Goal: Ask a question: Seek information or help from site administrators or community

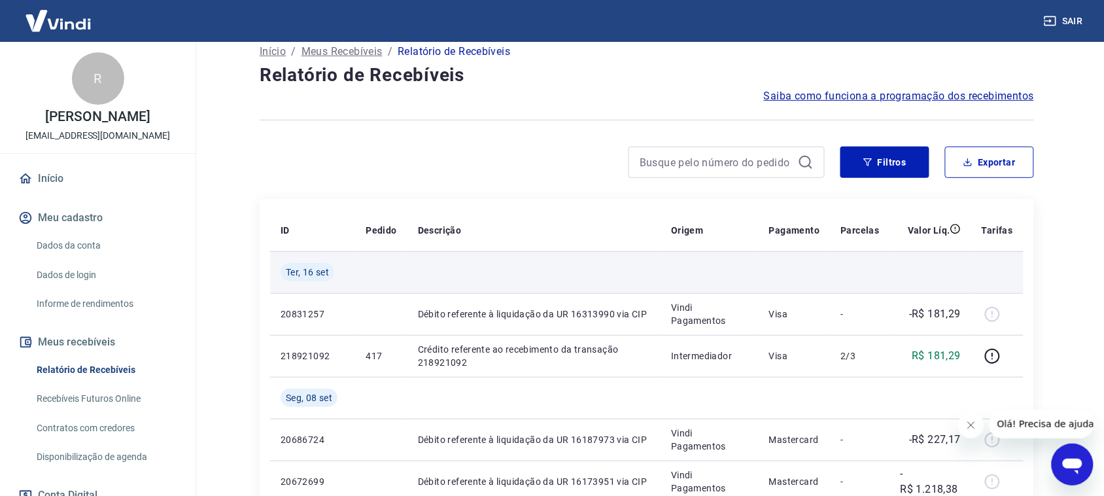
scroll to position [82, 0]
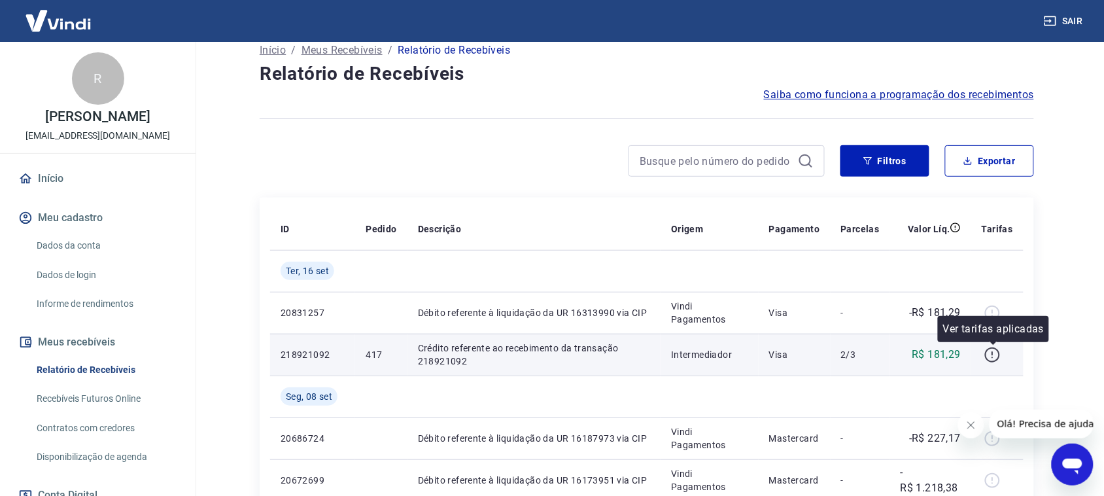
click at [992, 353] on icon "button" at bounding box center [992, 355] width 16 height 16
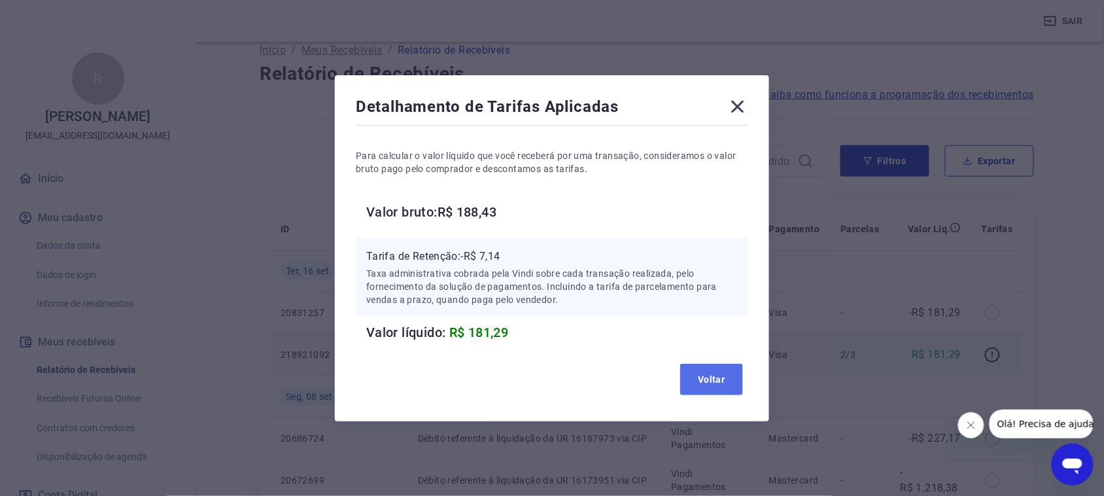
click at [717, 381] on button "Voltar" at bounding box center [711, 379] width 63 height 31
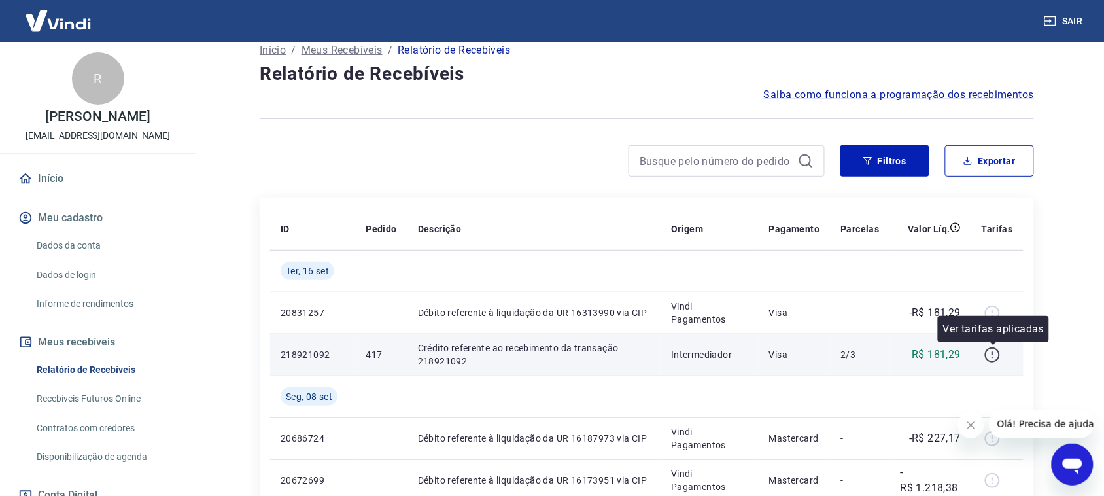
click at [989, 355] on icon "button" at bounding box center [992, 355] width 16 height 16
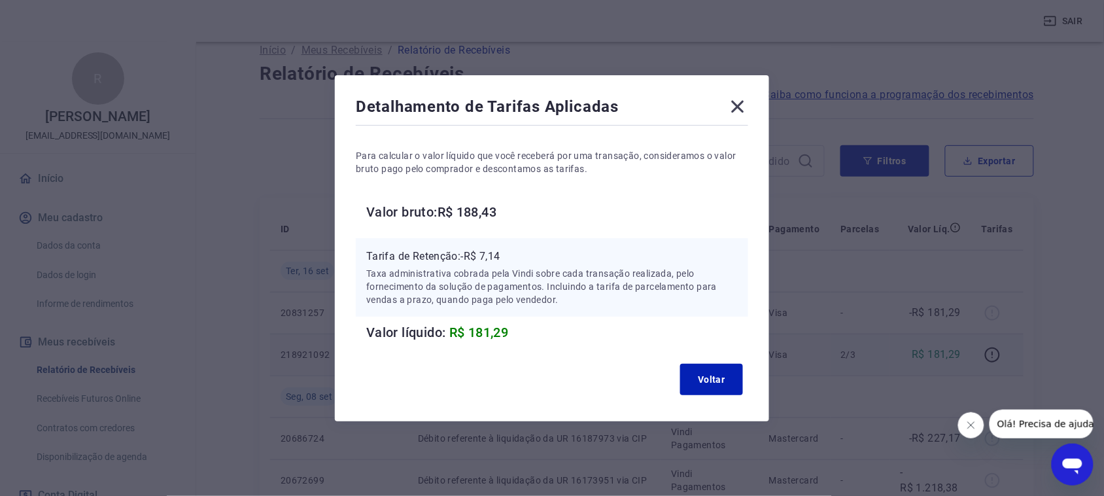
click at [739, 105] on icon at bounding box center [737, 106] width 21 height 21
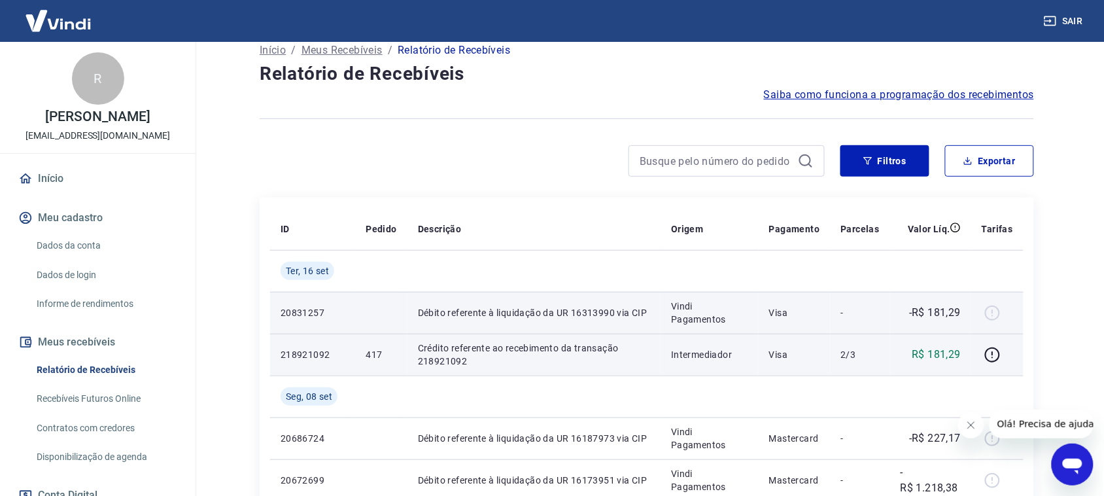
click at [881, 313] on td "-" at bounding box center [860, 313] width 60 height 42
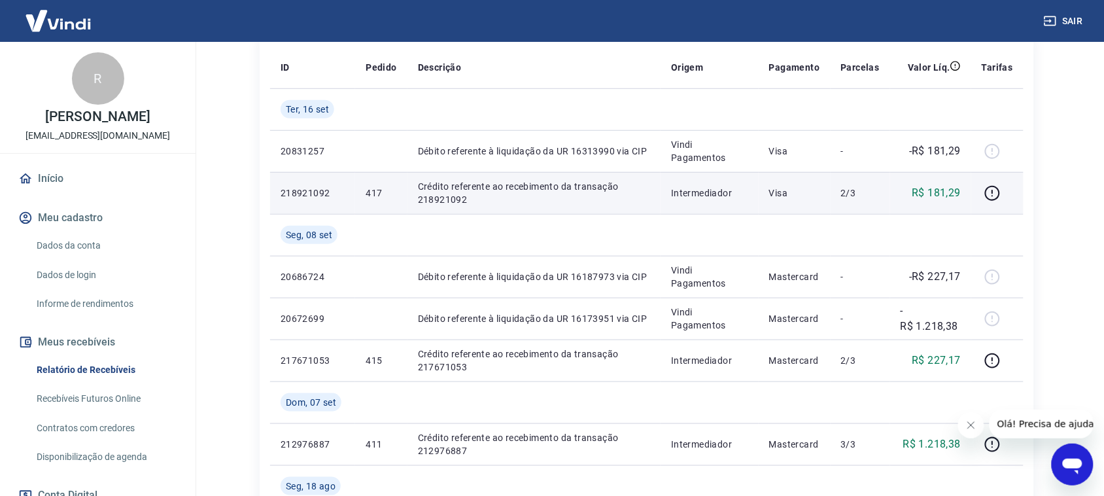
scroll to position [245, 0]
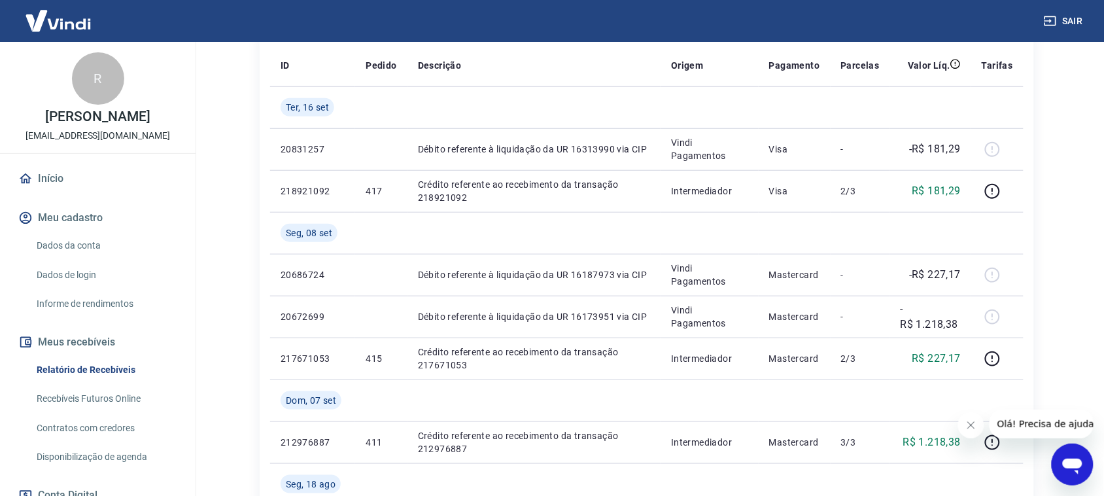
click at [1072, 464] on icon "Abrir janela de mensagens" at bounding box center [1072, 466] width 20 height 16
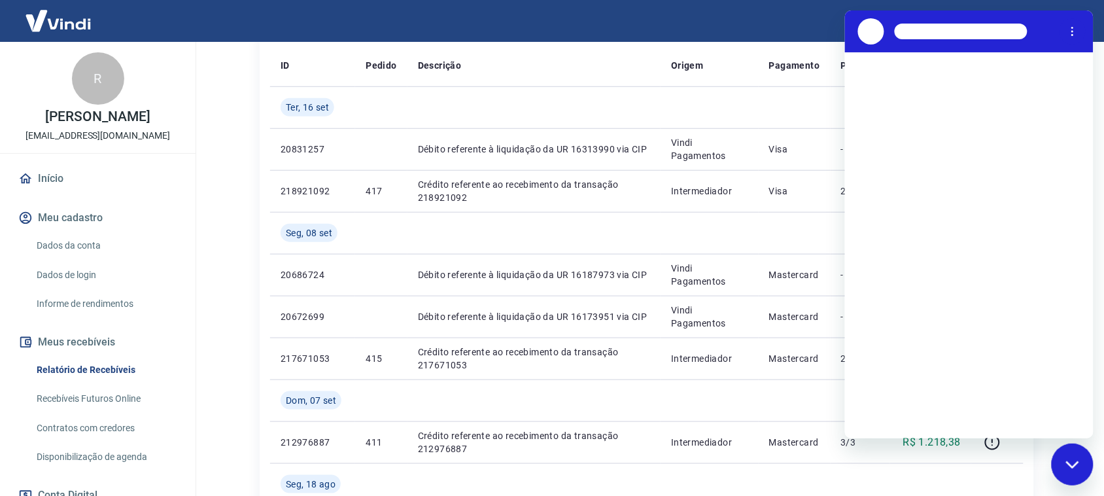
scroll to position [0, 0]
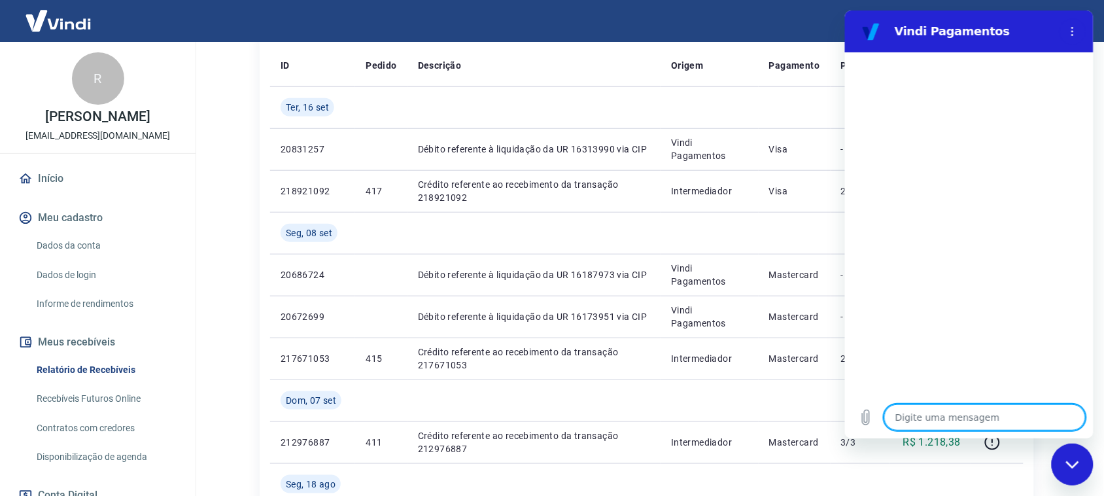
click at [951, 422] on textarea at bounding box center [983, 417] width 201 height 26
type textarea "b"
type textarea "x"
type textarea "B"
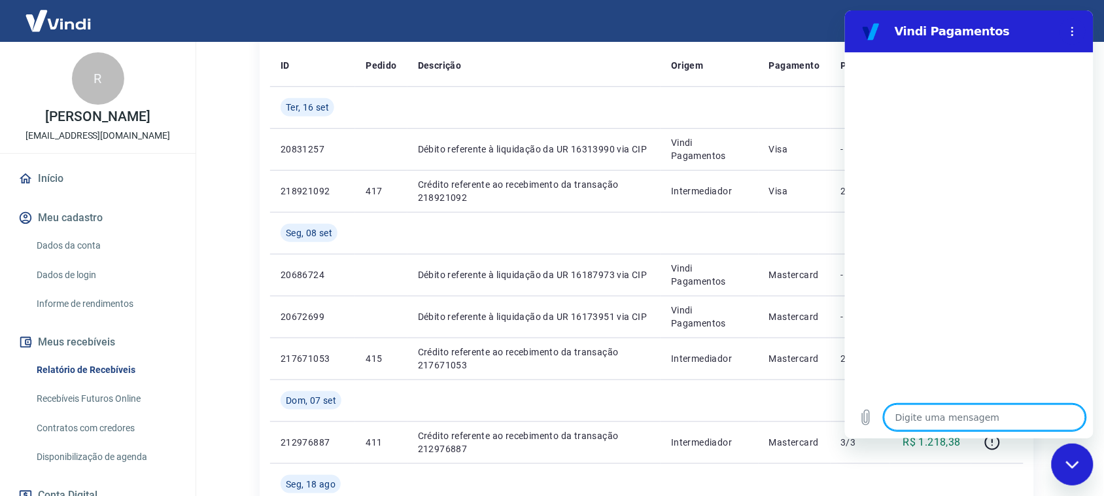
type textarea "x"
type textarea "Bo"
type textarea "x"
type textarea "Boa"
type textarea "x"
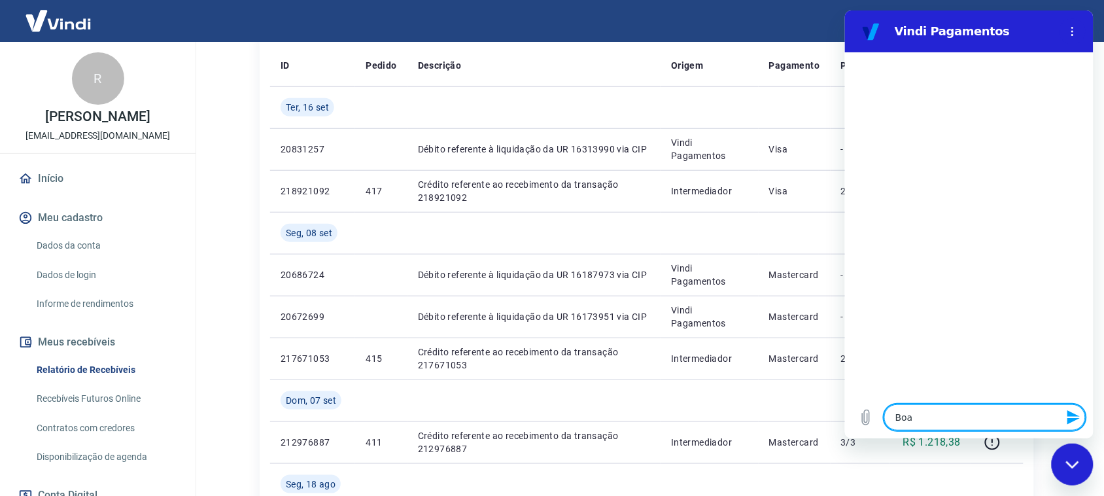
type textarea "Boa"
type textarea "x"
type textarea "Boa t"
type textarea "x"
type textarea "Boa ta"
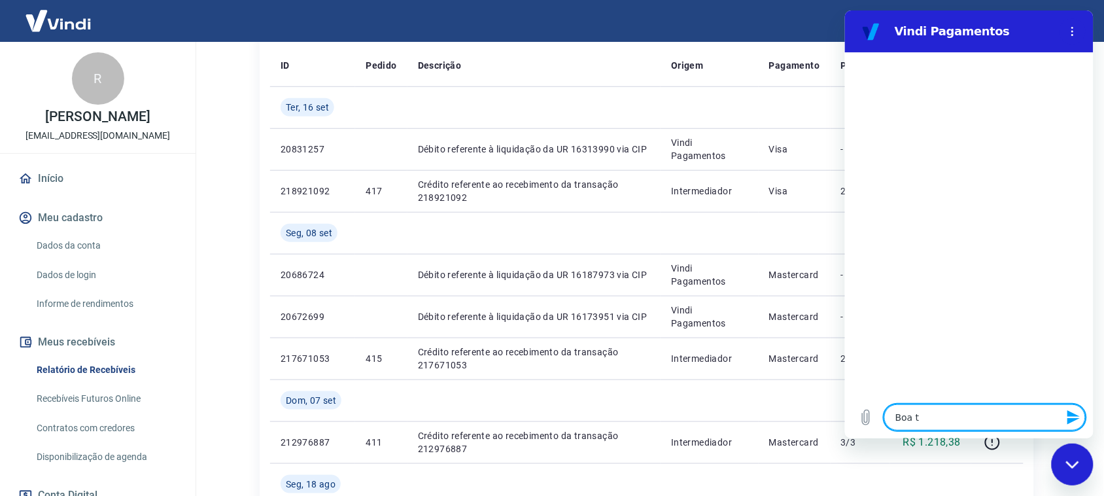
type textarea "x"
type textarea "Boa tar"
type textarea "x"
type textarea "Boa tard"
type textarea "x"
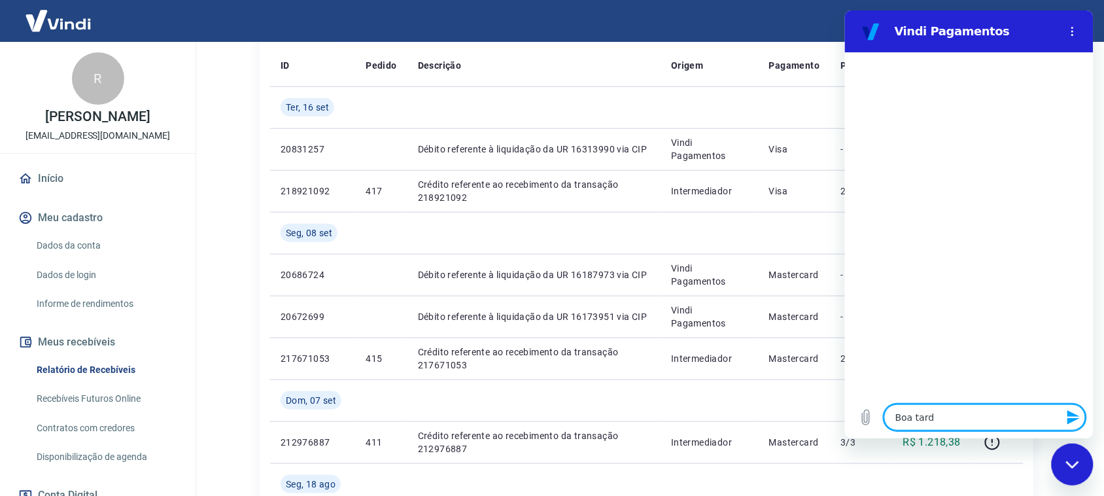
type textarea "Boa tarde"
type textarea "x"
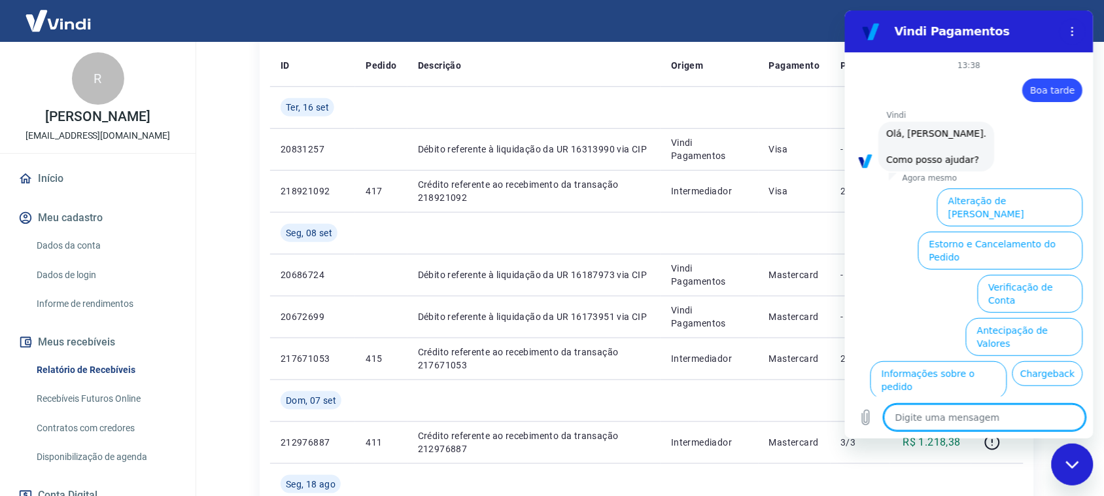
scroll to position [62, 0]
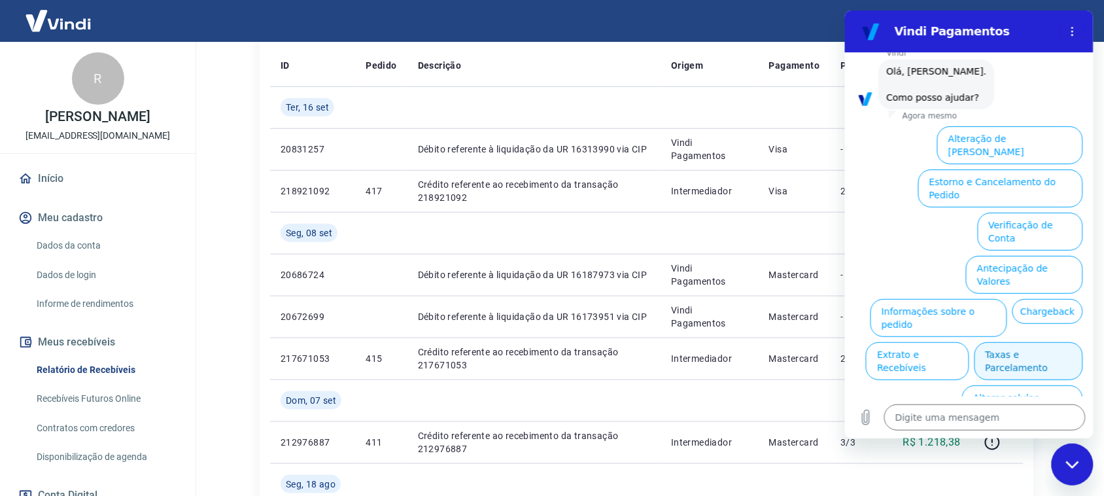
click at [1026, 342] on button "Taxas e Parcelamento" at bounding box center [1028, 361] width 109 height 38
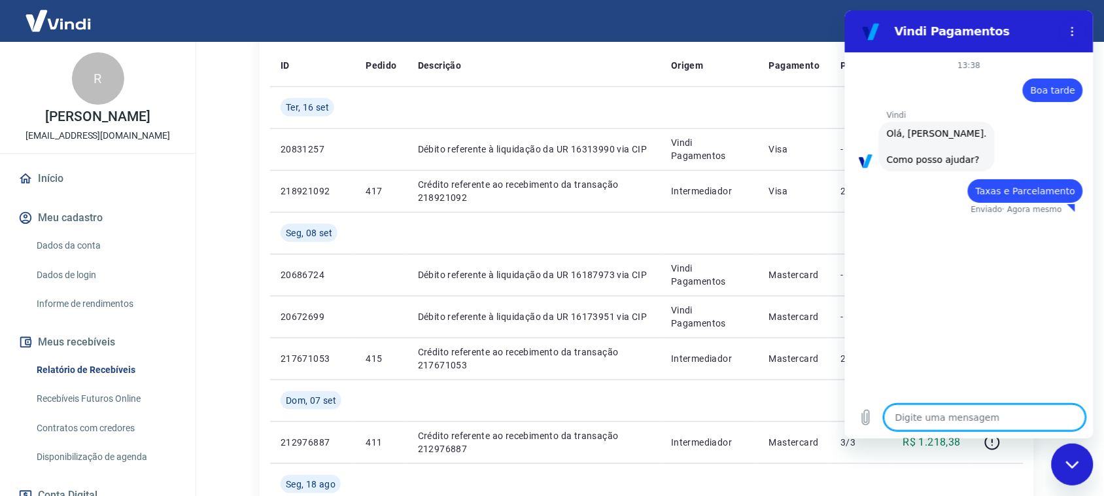
type textarea "x"
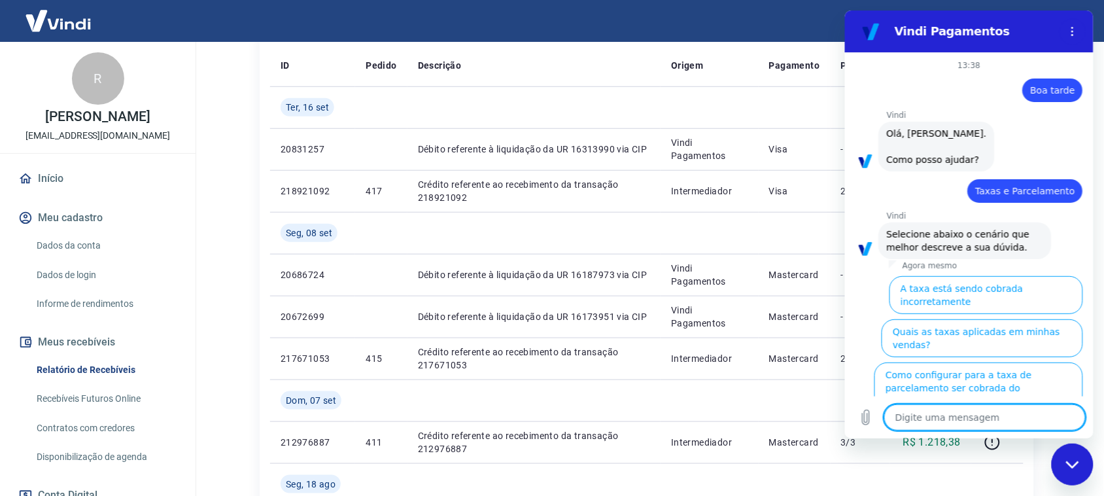
scroll to position [54, 0]
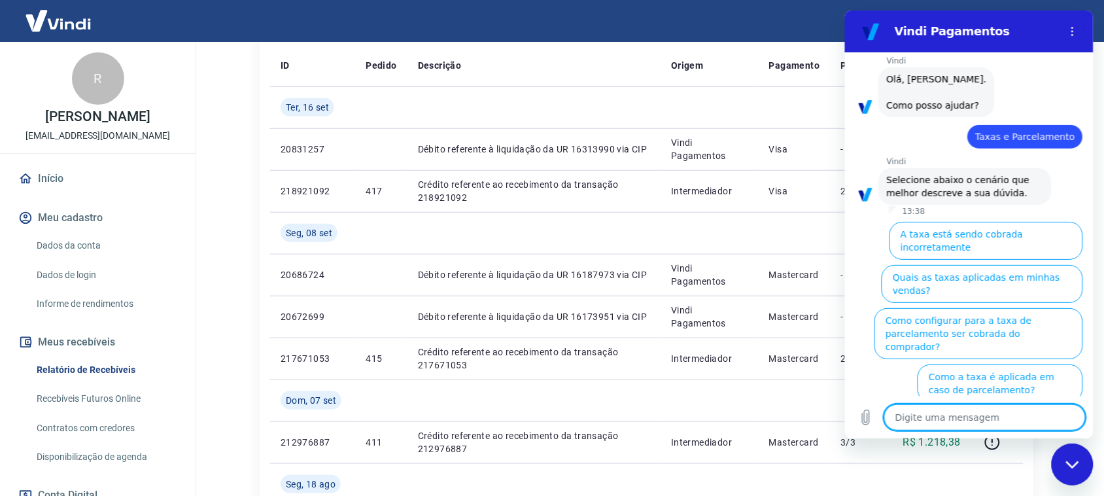
click at [931, 418] on textarea at bounding box center [983, 417] width 201 height 26
type textarea "n"
type textarea "x"
type textarea "ne"
type textarea "x"
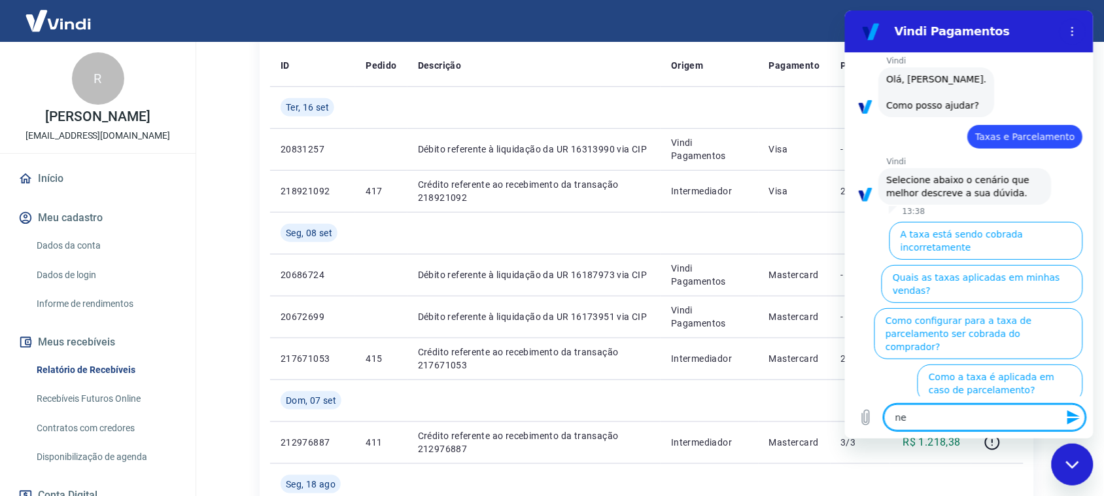
type textarea "neh"
type textarea "x"
type textarea "nehu"
type textarea "x"
type textarea "nehum"
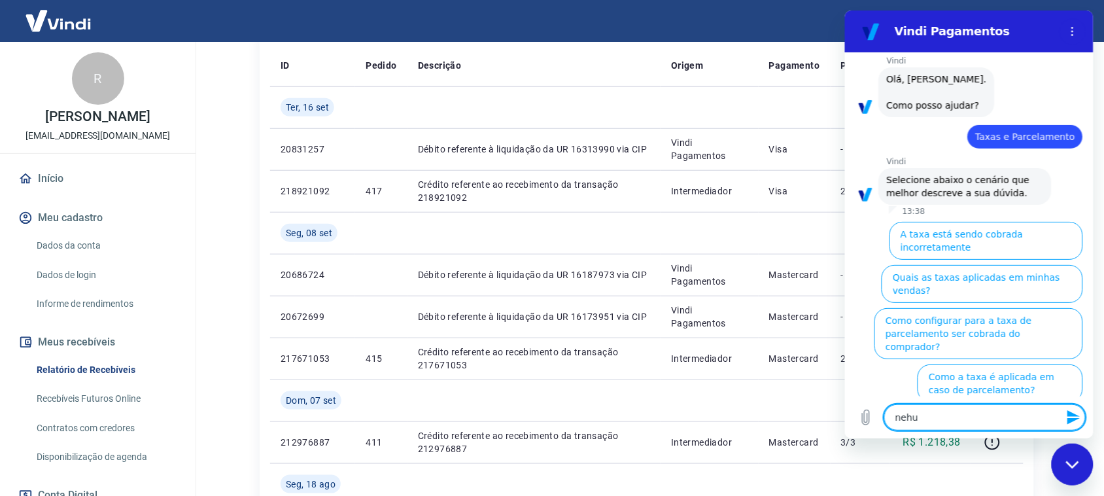
type textarea "x"
type textarea "nehuma"
type textarea "x"
type textarea "nehum"
type textarea "x"
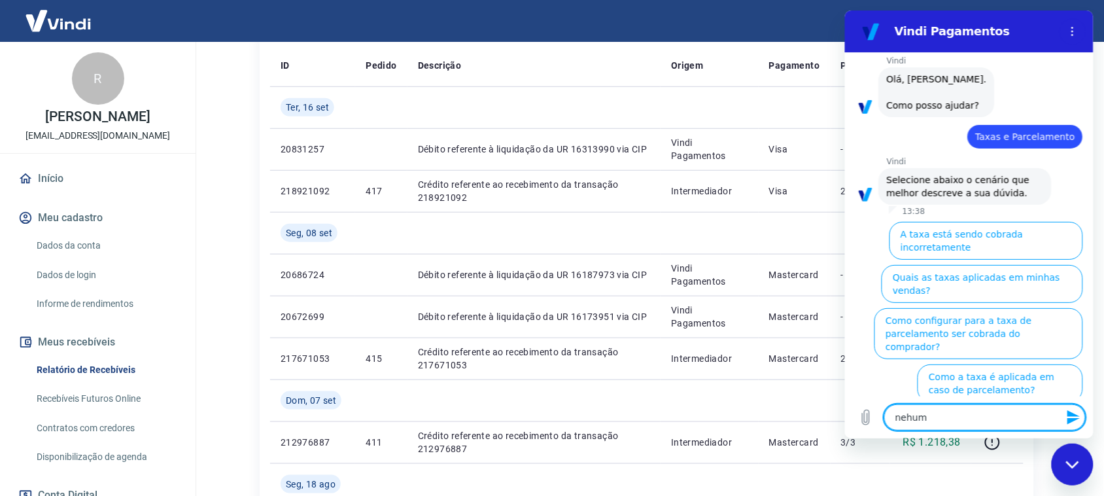
type textarea "nehu"
type textarea "x"
type textarea "neh"
type textarea "x"
type textarea "ne"
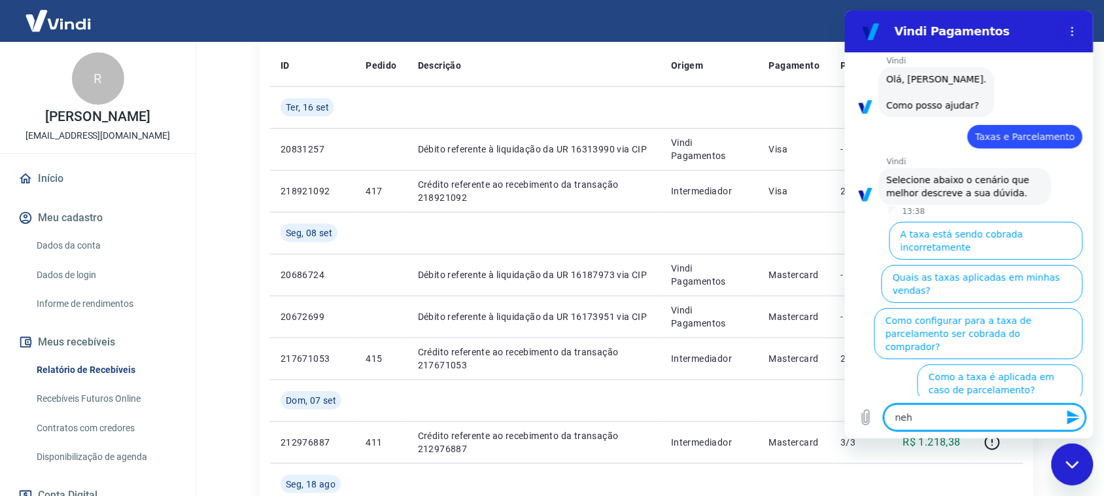
type textarea "x"
type textarea "nen"
type textarea "x"
type textarea "nenh"
type textarea "x"
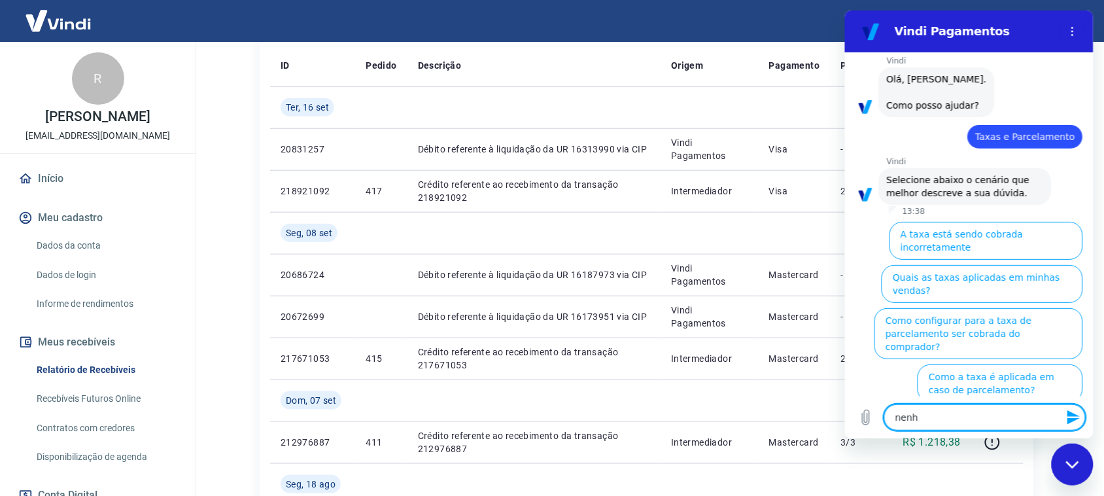
type textarea "nenhu"
type textarea "x"
type textarea "nenhum"
type textarea "x"
type textarea "nenhuma"
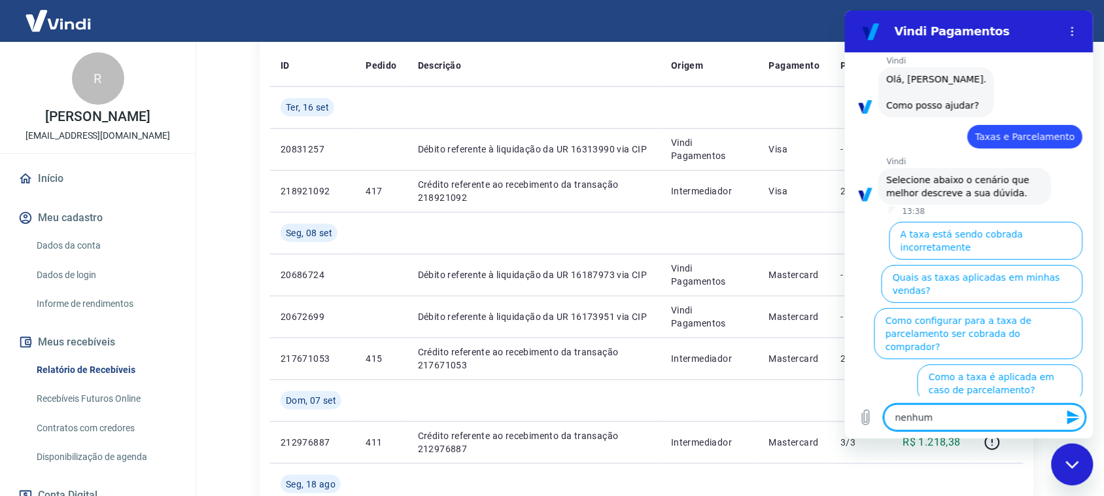
type textarea "x"
type textarea "nenhuma"
type textarea "x"
type textarea "nenhuma d"
type textarea "x"
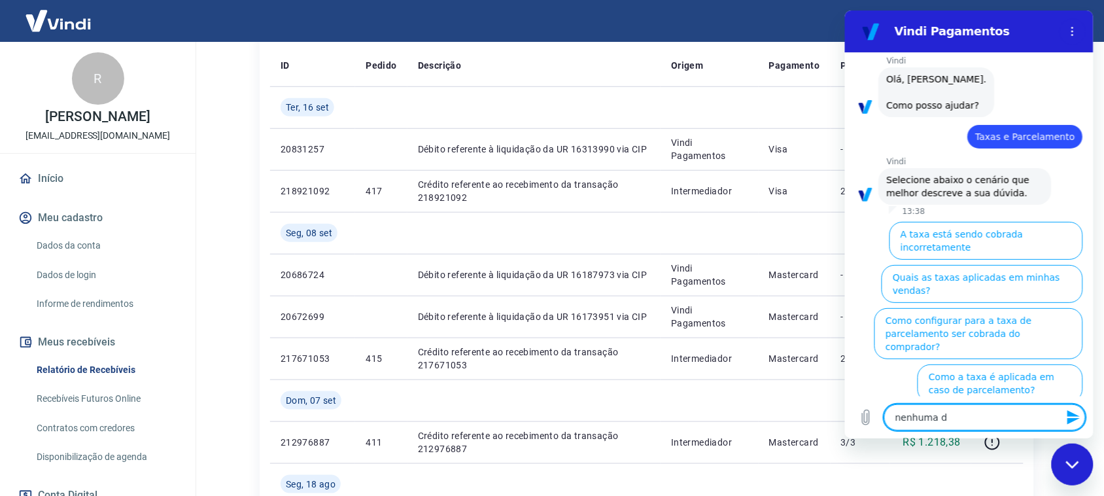
type textarea "nenhuma de"
type textarea "x"
type textarea "nenhuma des"
type textarea "x"
type textarea "nenhuma dess"
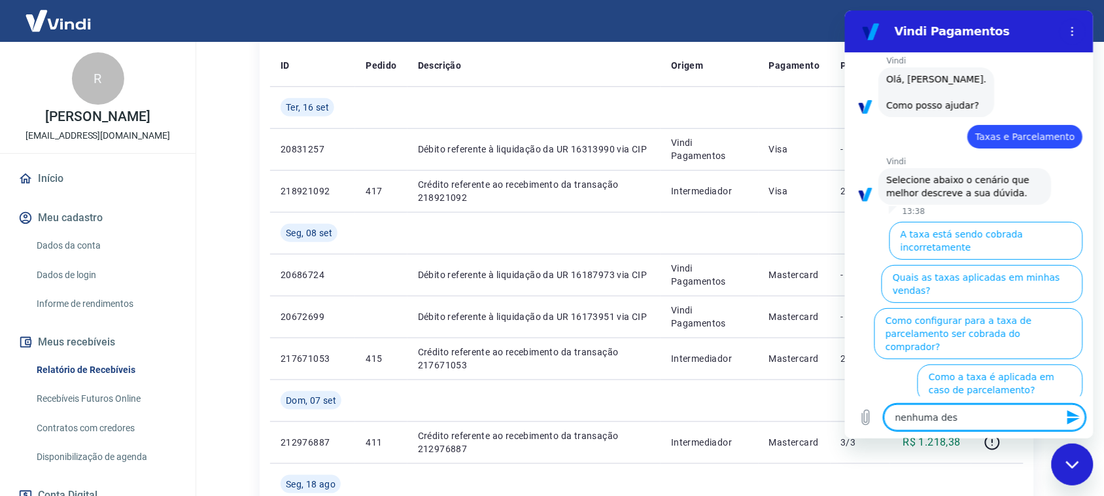
type textarea "x"
type textarea "nenhuma dessa"
type textarea "x"
type textarea "nenhuma dessas"
type textarea "x"
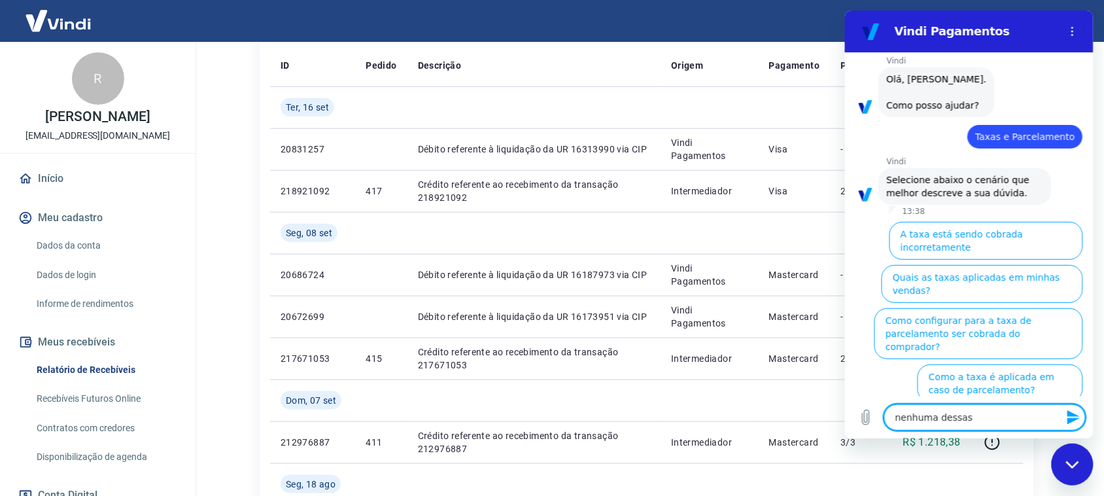
type textarea "nenhuma dessas"
type textarea "x"
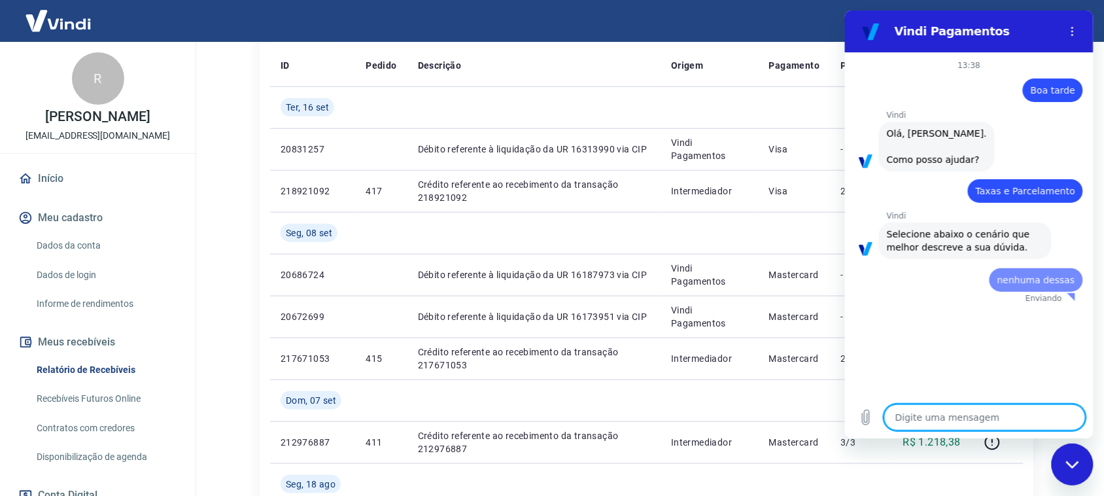
scroll to position [0, 0]
type textarea "x"
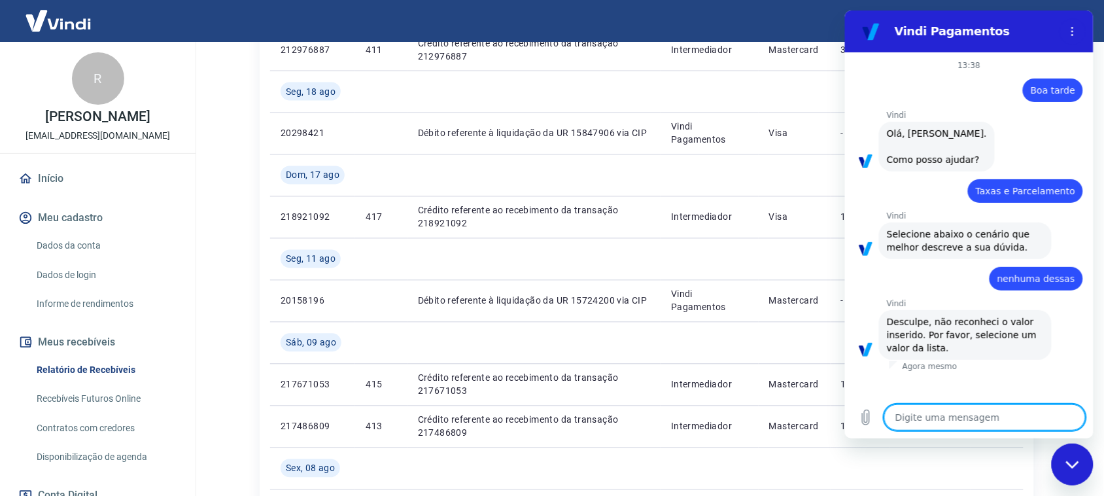
scroll to position [654, 0]
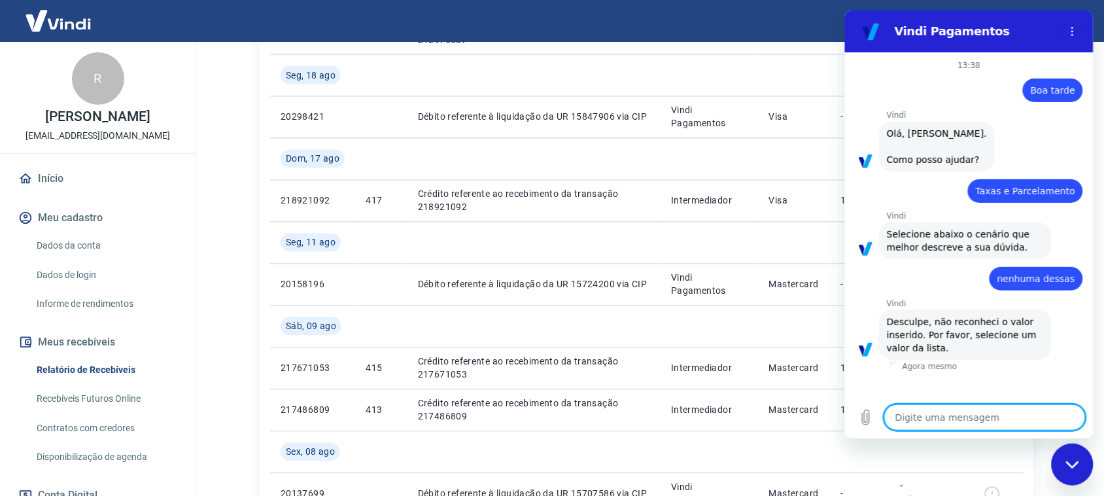
click at [957, 346] on span "Desculpe, não reconheci o valor inserido. Por favor, selecione um valor da list…" at bounding box center [964, 334] width 157 height 39
click at [962, 237] on span "Selecione abaixo o cenário que melhor descreve a sua dúvida." at bounding box center [964, 241] width 157 height 26
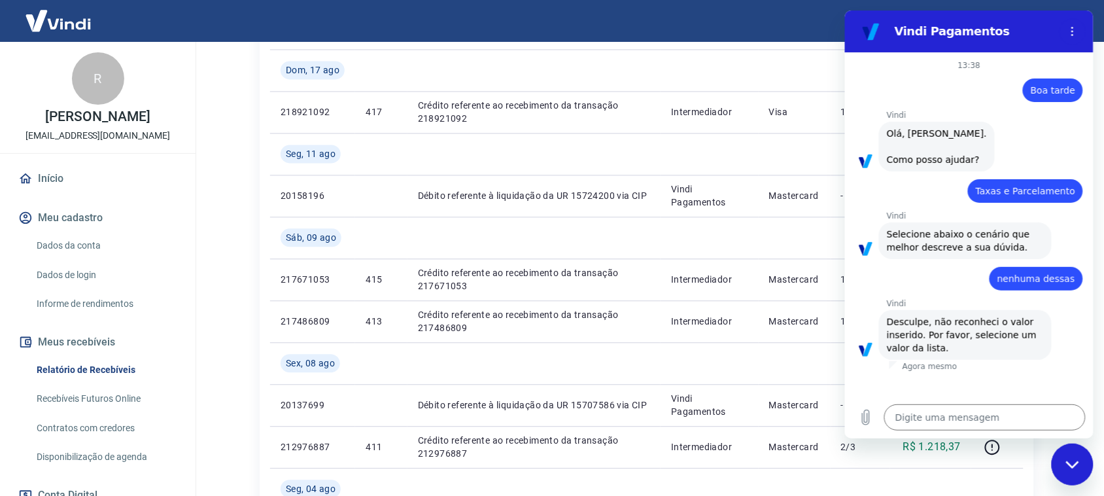
scroll to position [899, 0]
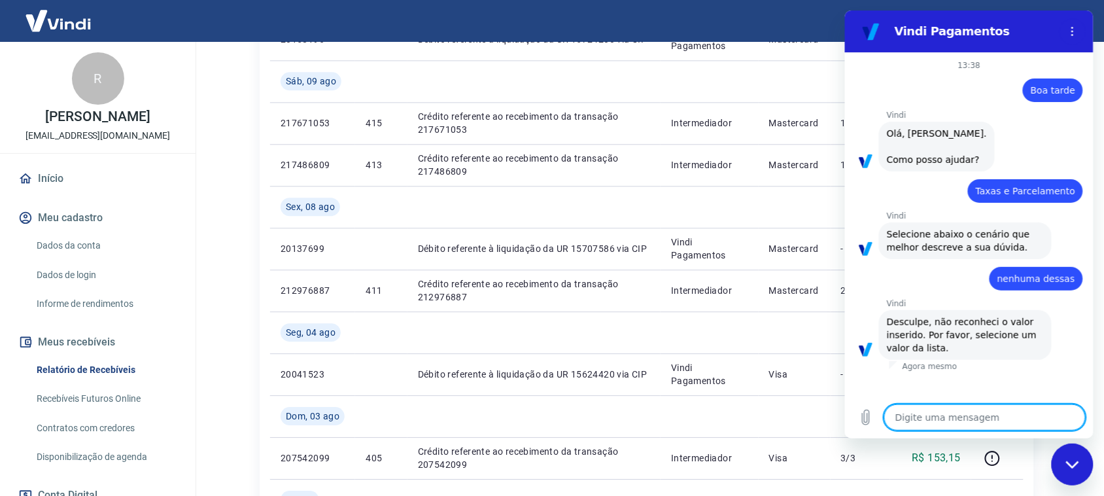
click at [936, 424] on textarea at bounding box center [983, 417] width 201 height 26
click at [951, 244] on span "Selecione abaixo o cenário que melhor descreve a sua dúvida." at bounding box center [964, 241] width 157 height 26
click at [903, 237] on span "Selecione abaixo o cenário que melhor descreve a sua dúvida." at bounding box center [964, 241] width 157 height 26
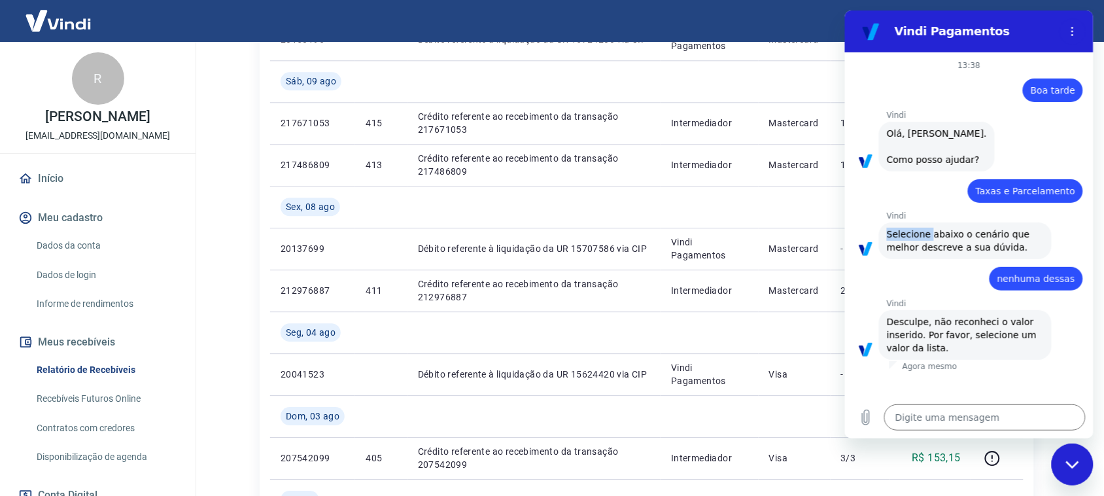
click at [903, 237] on span "Selecione abaixo o cenário que melhor descreve a sua dúvida." at bounding box center [964, 241] width 157 height 26
click at [917, 263] on div "diz: nenhuma dessas" at bounding box center [963, 274] width 238 height 31
click at [921, 418] on textarea at bounding box center [983, 417] width 201 height 26
click at [940, 339] on span "Desculpe, não reconheci o valor inserido. Por favor, selecione um valor da list…" at bounding box center [964, 334] width 157 height 39
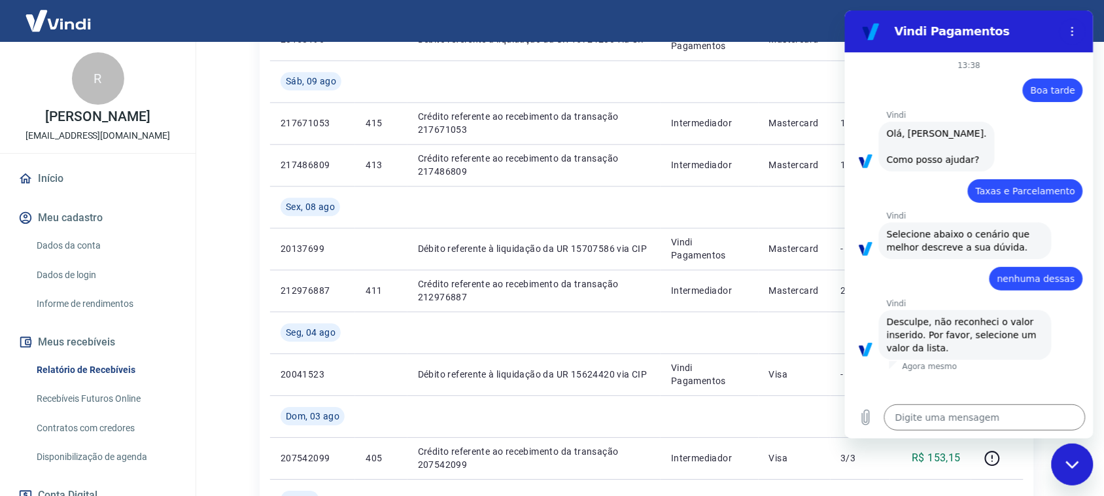
click at [937, 335] on span "Desculpe, não reconheci o valor inserido. Por favor, selecione um valor da list…" at bounding box center [964, 334] width 157 height 39
click at [932, 338] on span "Desculpe, não reconheci o valor inserido. Por favor, selecione um valor da list…" at bounding box center [964, 334] width 157 height 39
click at [932, 347] on span "Desculpe, não reconheci o valor inserido. Por favor, selecione um valor da list…" at bounding box center [964, 334] width 157 height 39
click at [929, 354] on span "Desculpe, não reconheci o valor inserido. Por favor, selecione um valor da list…" at bounding box center [964, 334] width 157 height 39
click at [915, 346] on span "Desculpe, não reconheci o valor inserido. Por favor, selecione um valor da list…" at bounding box center [964, 334] width 157 height 39
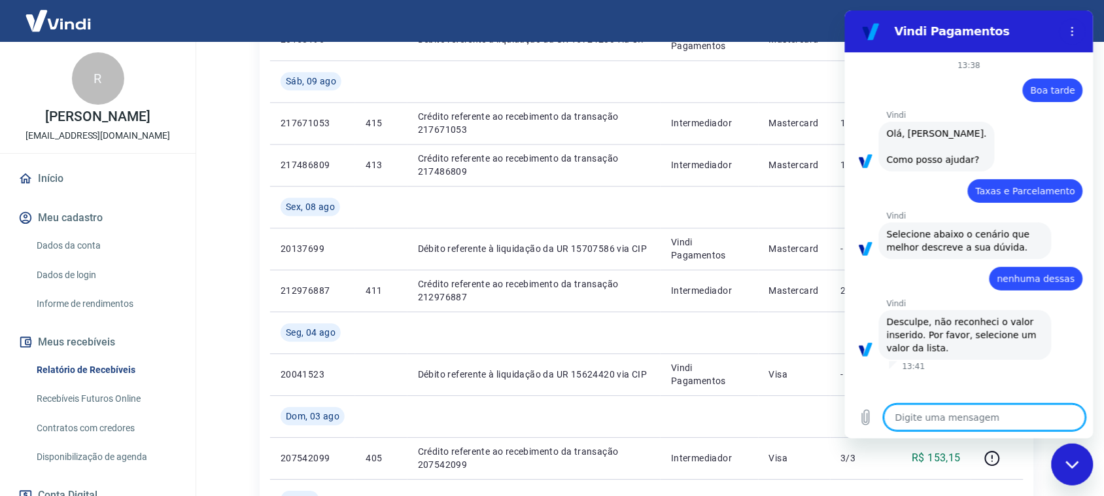
click at [934, 417] on textarea at bounding box center [983, 417] width 201 height 26
click at [938, 418] on textarea at bounding box center [983, 417] width 201 height 26
click at [934, 338] on span "Desculpe, não reconheci o valor inserido. Por favor, selecione um valor da list…" at bounding box center [964, 334] width 157 height 39
click at [929, 414] on textarea at bounding box center [983, 417] width 201 height 26
type textarea "o"
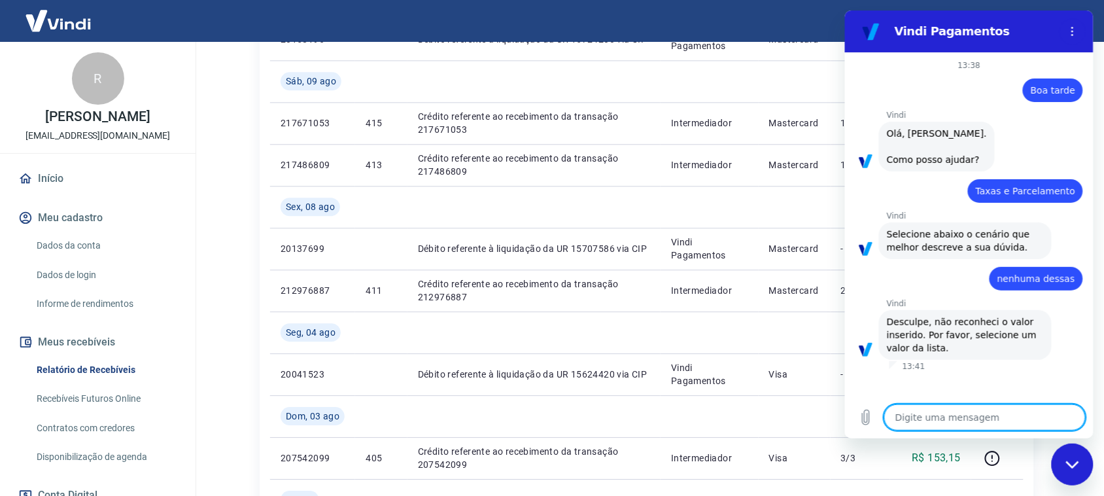
type textarea "x"
type textarea "oi"
type textarea "x"
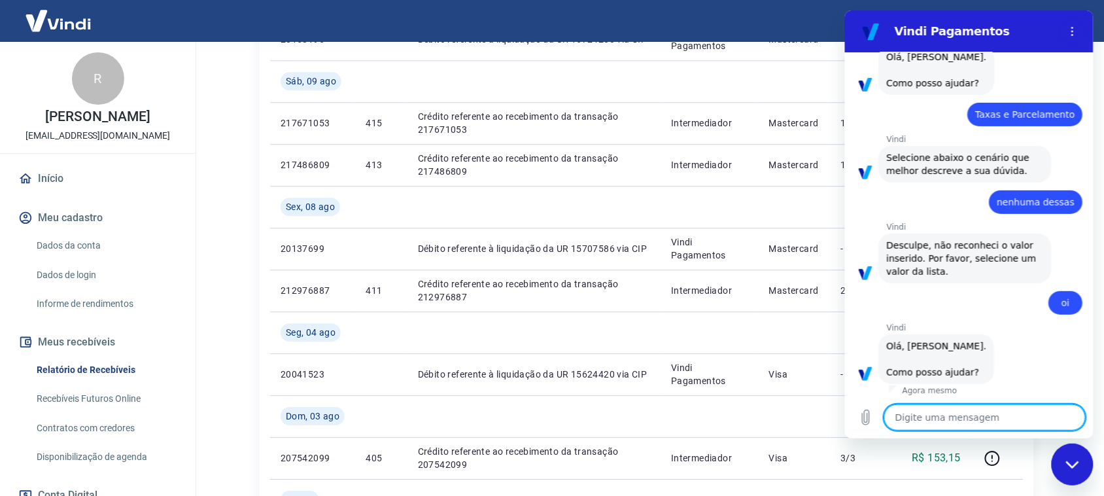
scroll to position [351, 0]
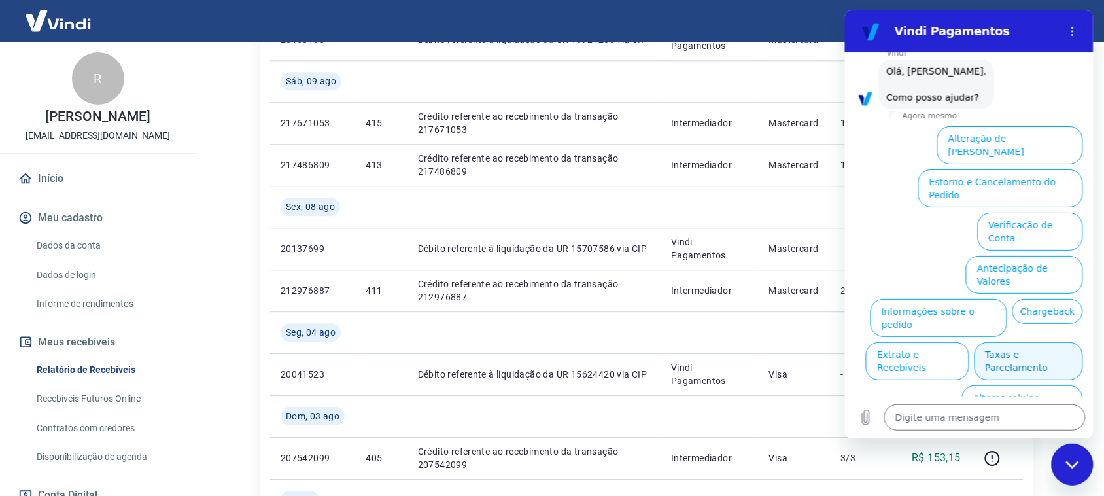
click at [1013, 342] on button "Taxas e Parcelamento" at bounding box center [1028, 361] width 109 height 38
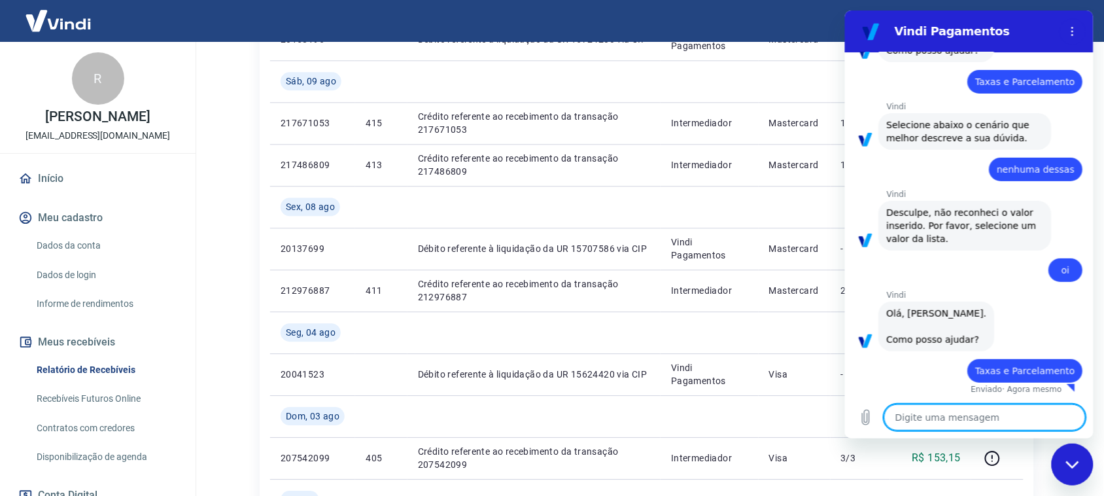
type textarea "x"
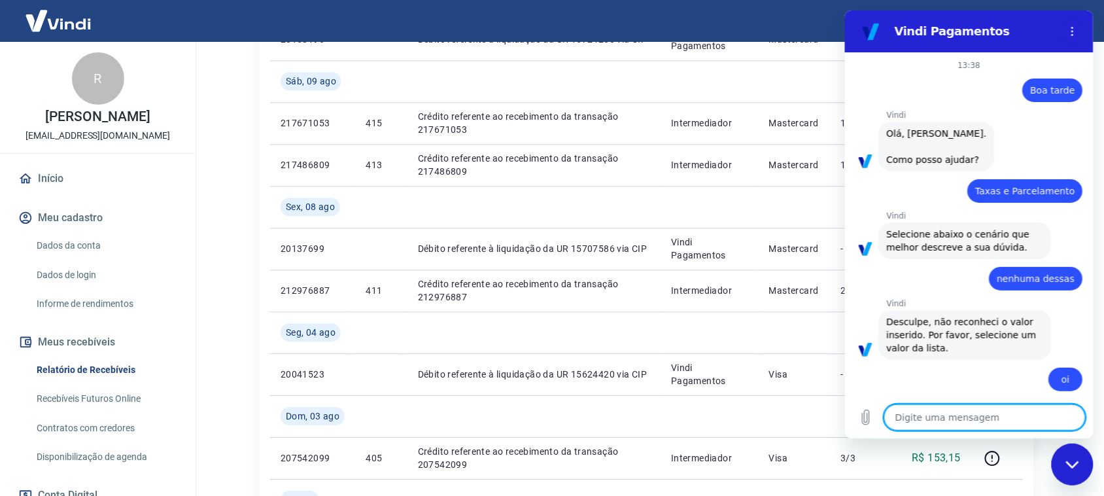
scroll to position [343, 0]
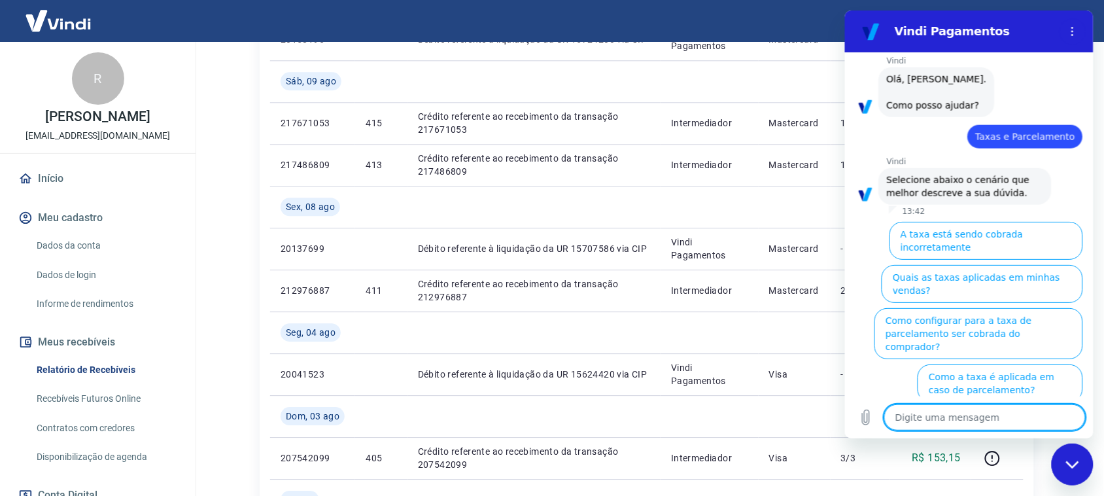
click at [895, 423] on textarea at bounding box center [983, 417] width 201 height 26
click at [866, 421] on icon "Carregar arquivo" at bounding box center [865, 417] width 7 height 15
click at [929, 421] on textarea at bounding box center [983, 417] width 201 height 26
type textarea "o"
type textarea "x"
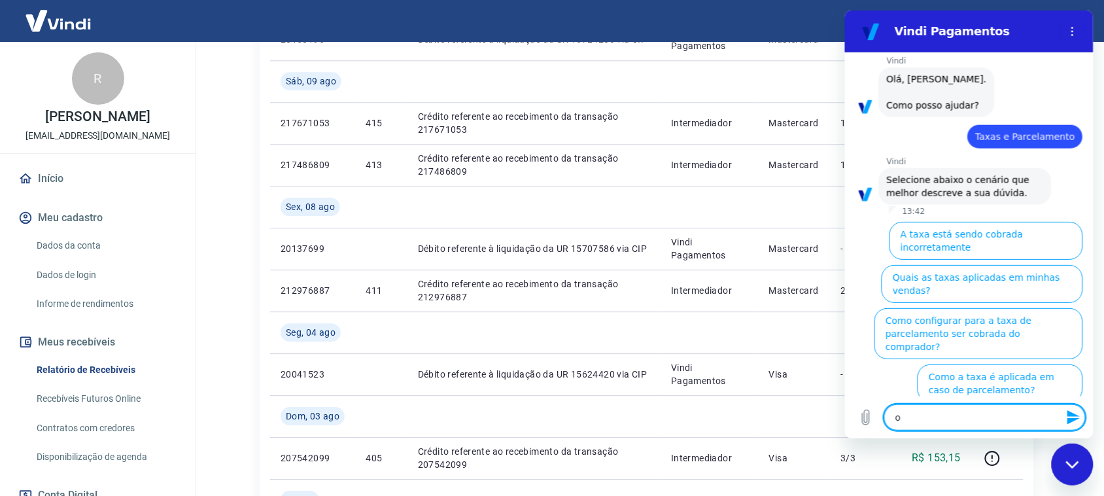
type textarea "oi"
type textarea "x"
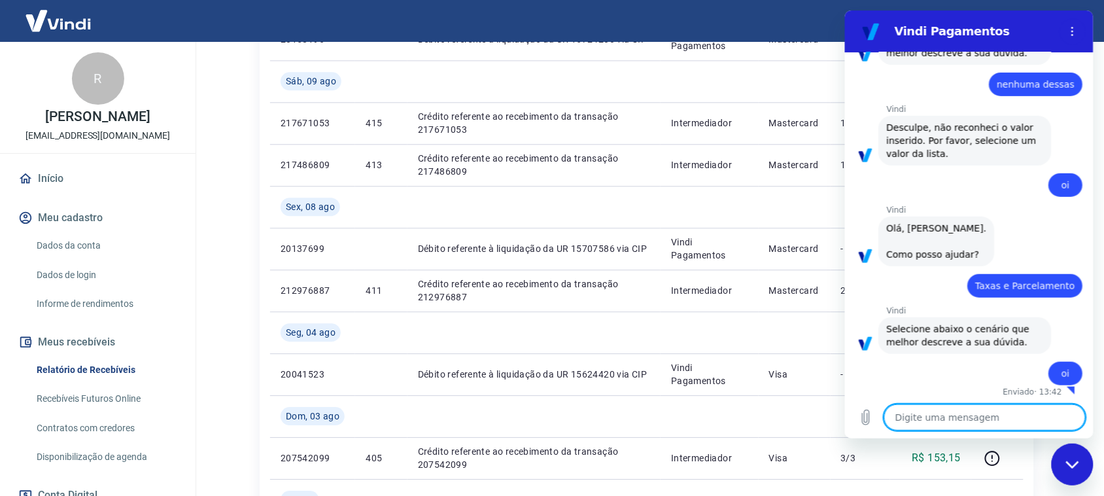
scroll to position [197, 0]
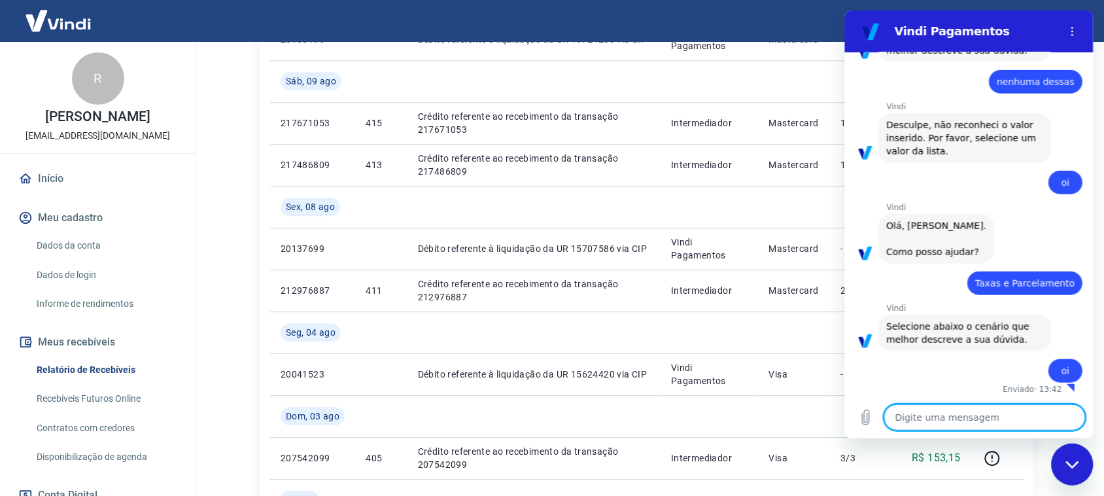
type textarea "x"
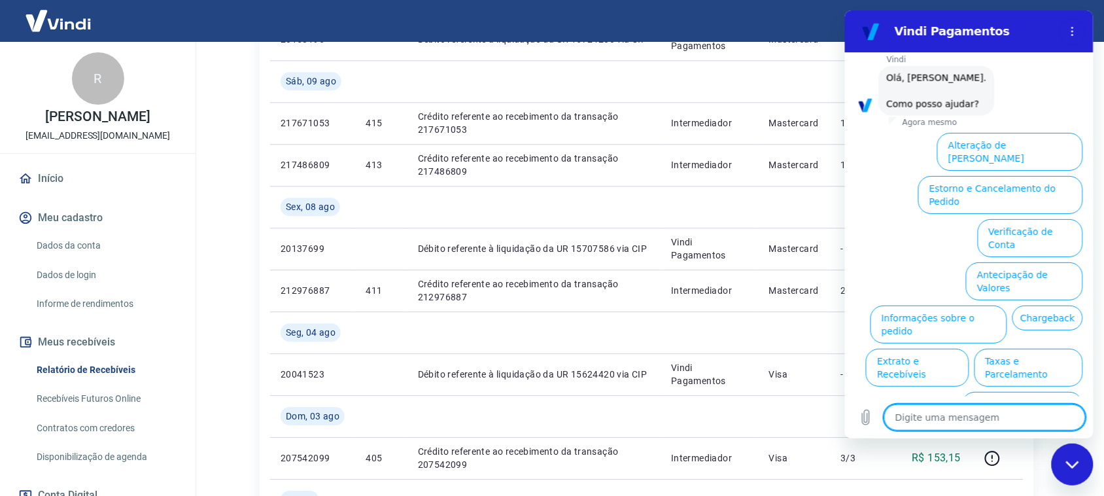
scroll to position [539, 0]
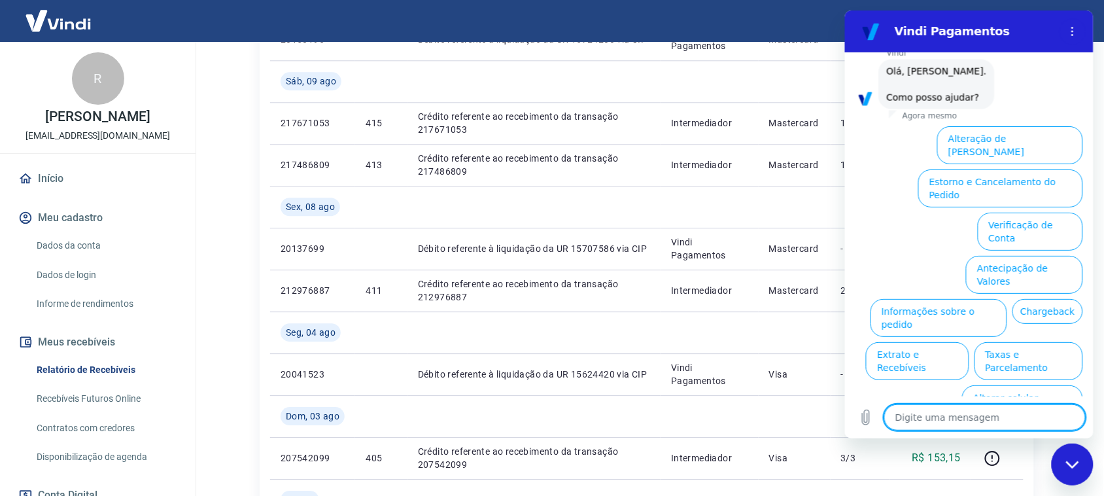
click at [941, 413] on textarea at bounding box center [983, 417] width 201 height 26
type textarea "f"
type textarea "x"
type textarea "fa"
type textarea "x"
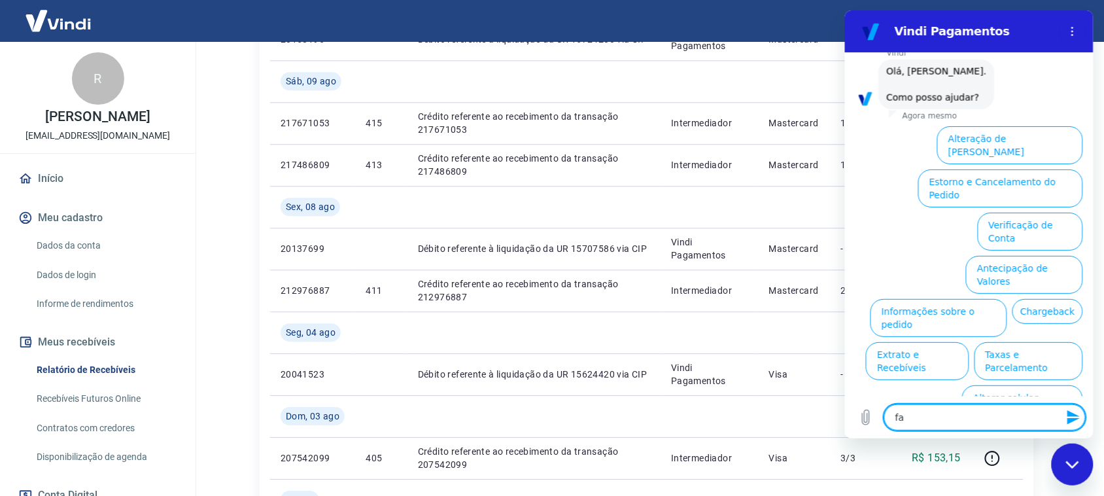
type textarea "fal"
type textarea "x"
type textarea "fala"
type textarea "x"
type textarea "falar"
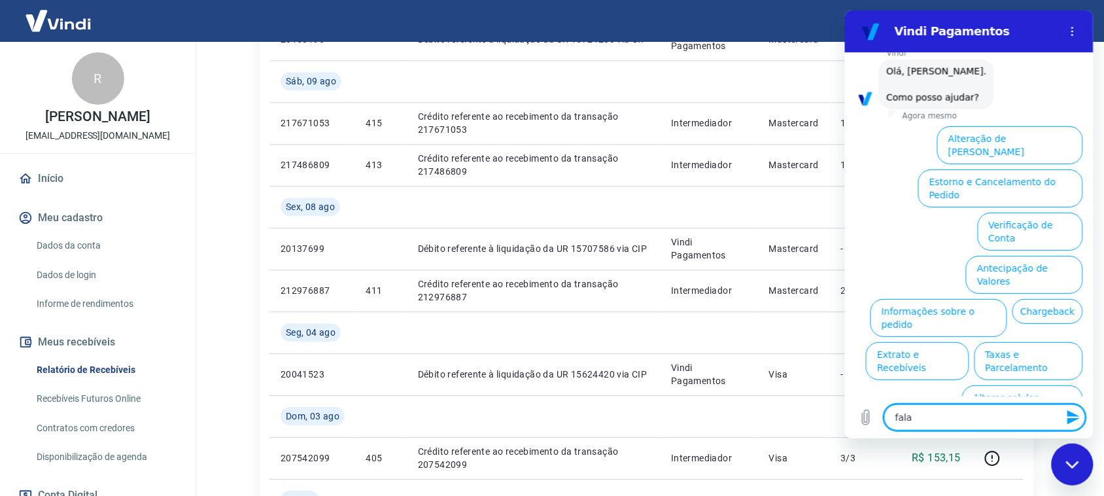
type textarea "x"
type textarea "falar"
type textarea "x"
type textarea "falar c"
type textarea "x"
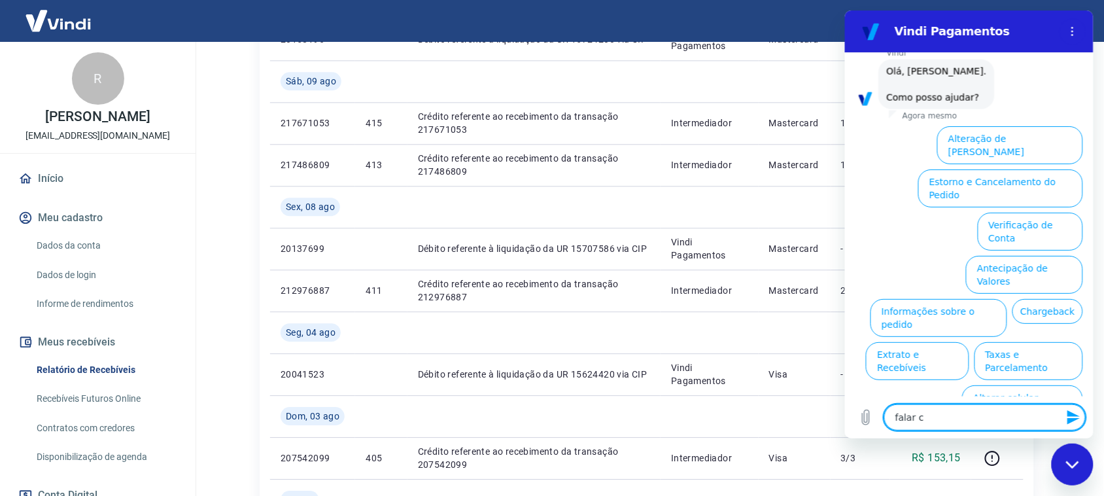
type textarea "falar co"
type textarea "x"
type textarea "falar com"
type textarea "x"
type textarea "falar com"
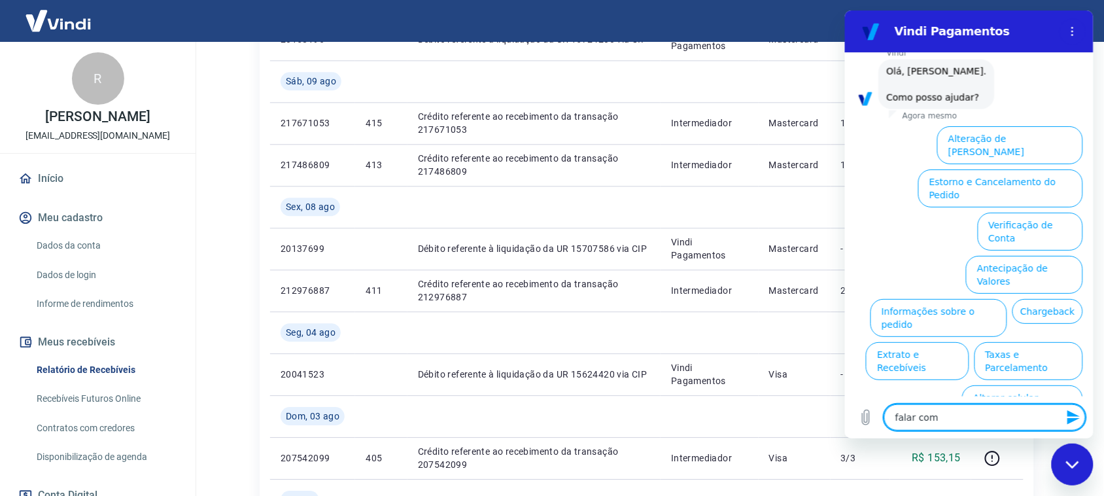
type textarea "x"
type textarea "falar com a"
type textarea "x"
type textarea "falar com at"
type textarea "x"
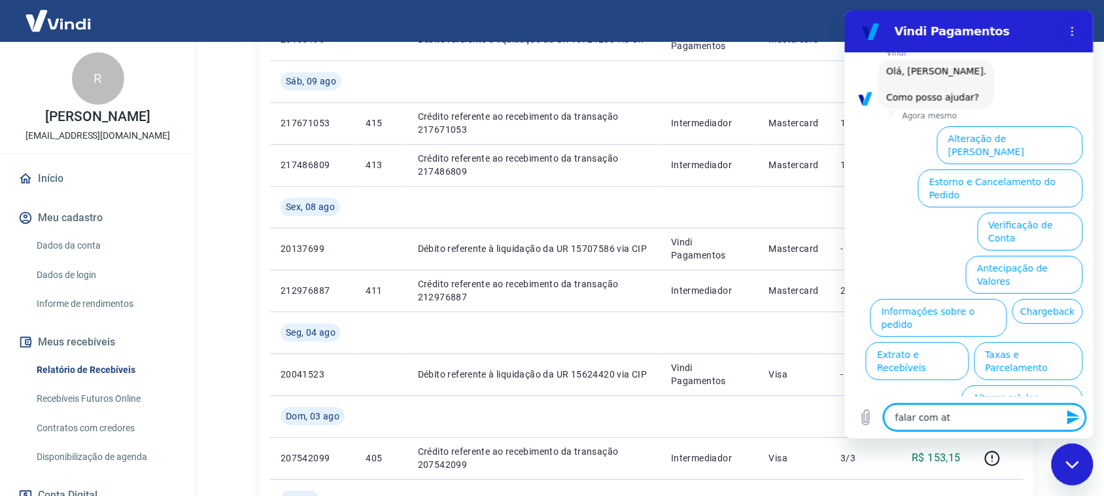
type textarea "falar com ate"
type textarea "x"
type textarea "falar com aten"
type textarea "x"
type textarea "falar com atend"
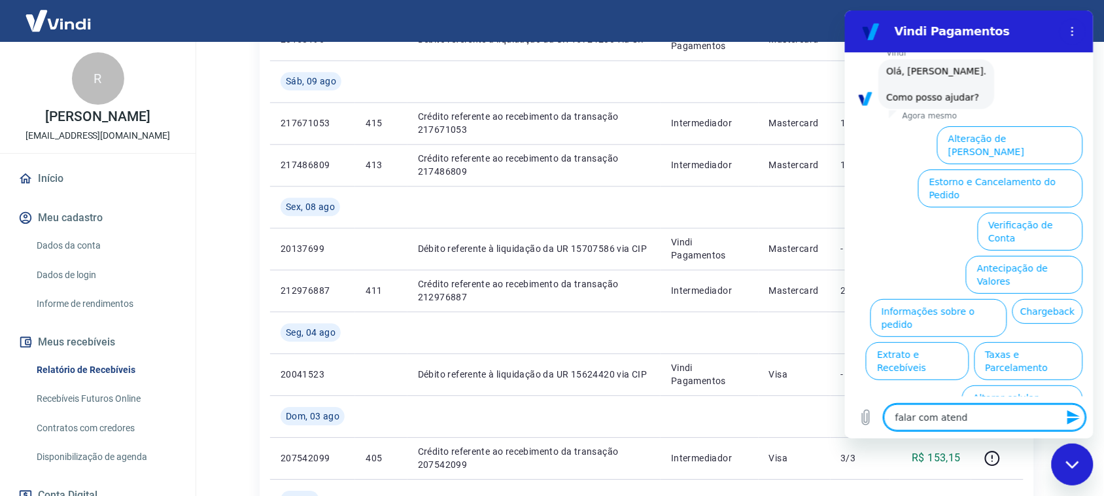
type textarea "x"
type textarea "falar com atende"
type textarea "x"
type textarea "falar com atenden"
type textarea "x"
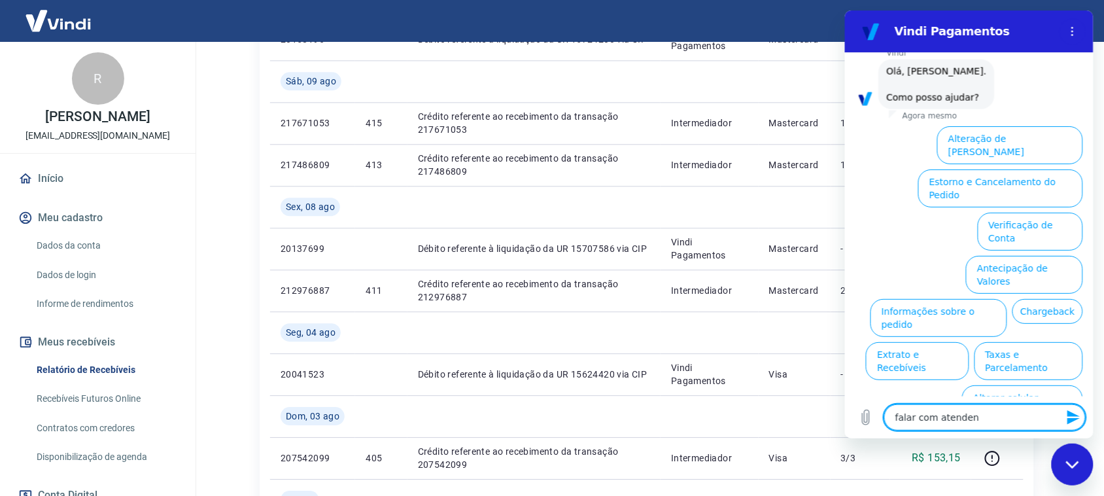
type textarea "falar com atendent"
type textarea "x"
type textarea "falar com atendente"
type textarea "x"
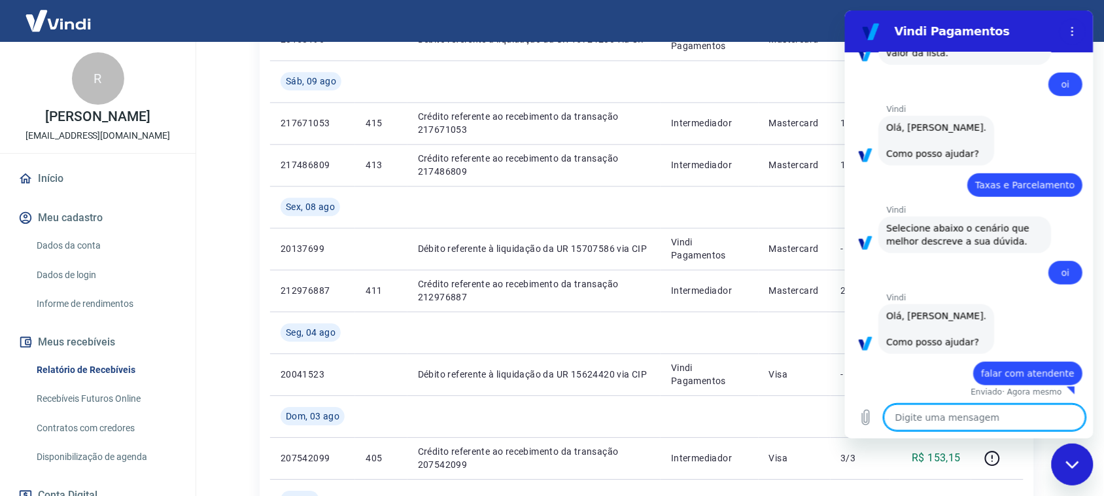
scroll to position [981, 0]
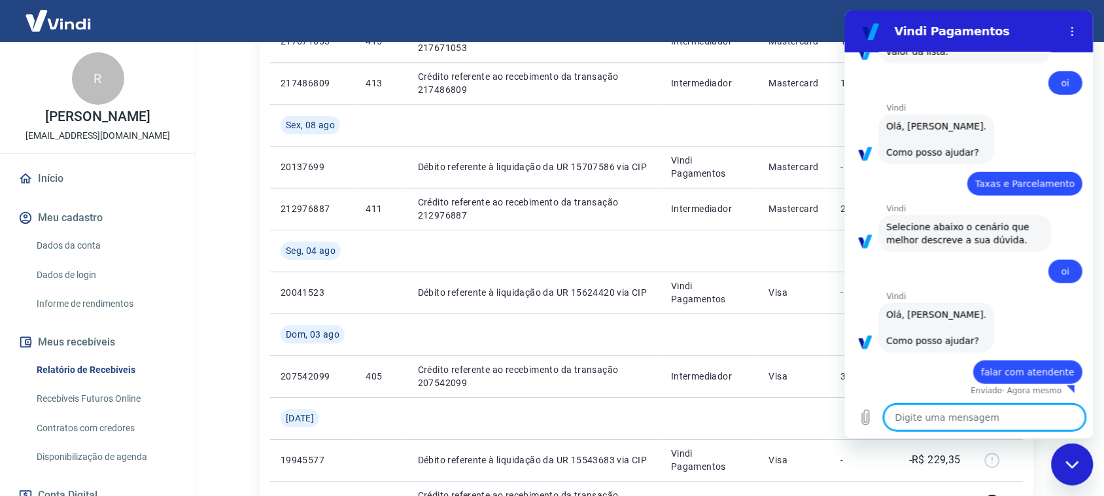
type textarea "x"
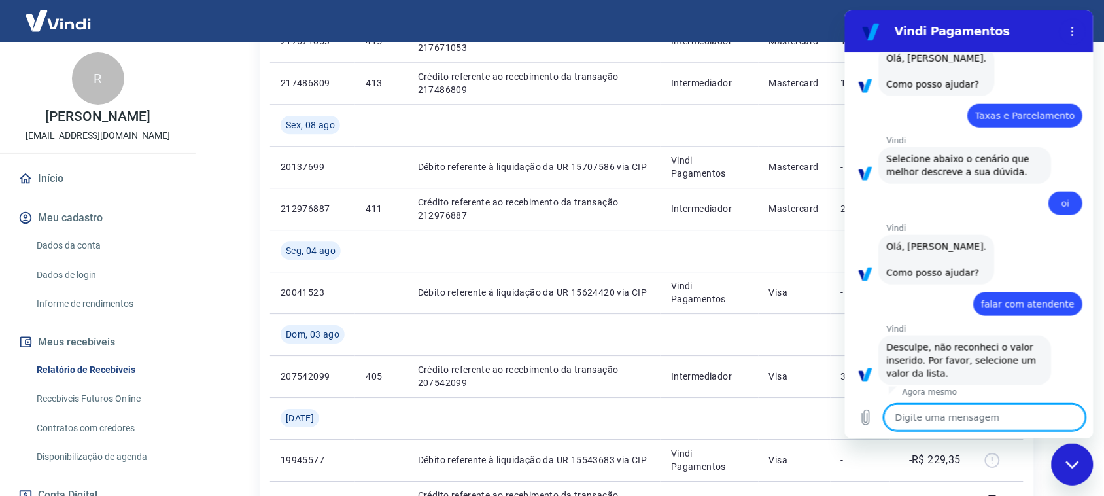
scroll to position [367, 0]
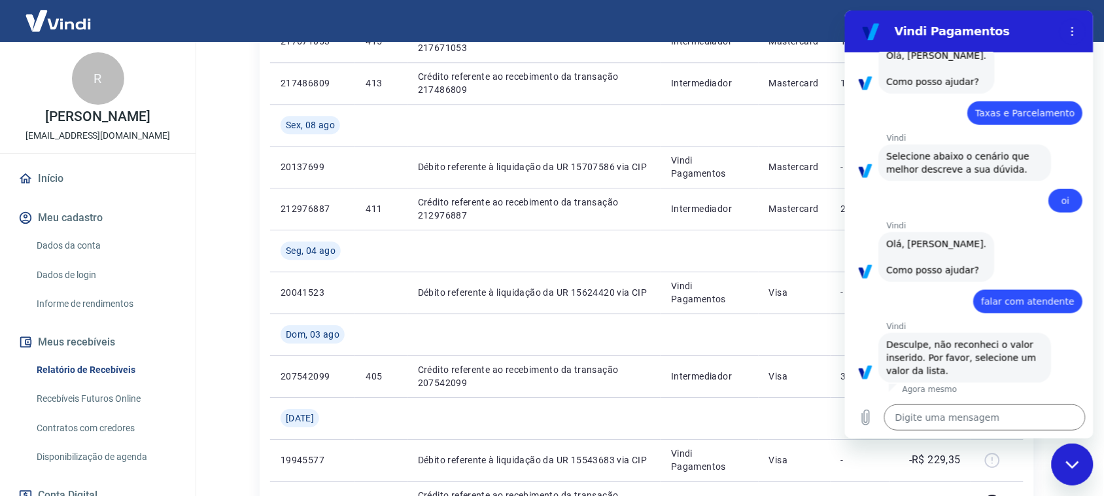
click at [991, 166] on span "Selecione abaixo o cenário que melhor descreve a sua dúvida." at bounding box center [964, 163] width 157 height 26
click at [958, 424] on textarea at bounding box center [983, 417] width 201 height 26
type textarea "o"
type textarea "x"
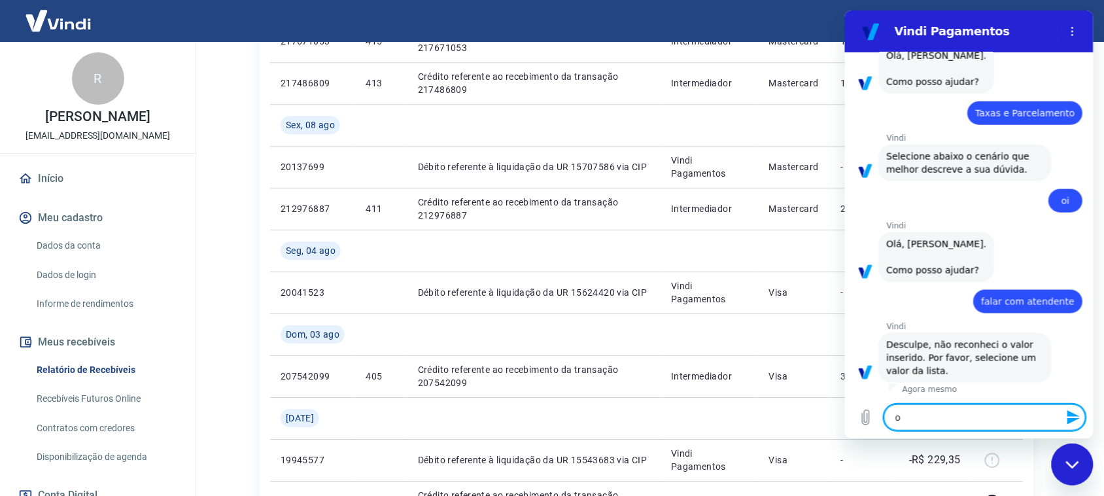
type textarea "oi"
type textarea "x"
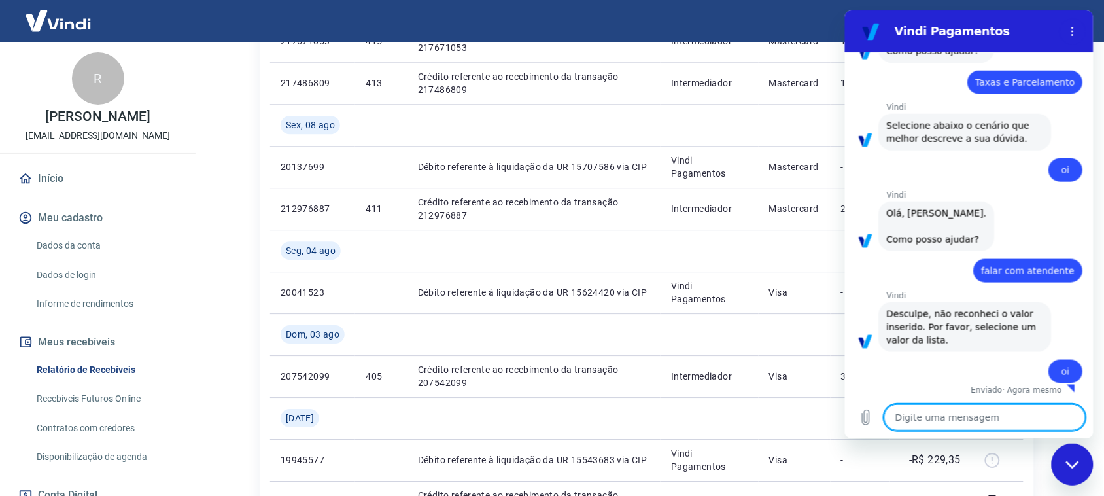
type textarea "x"
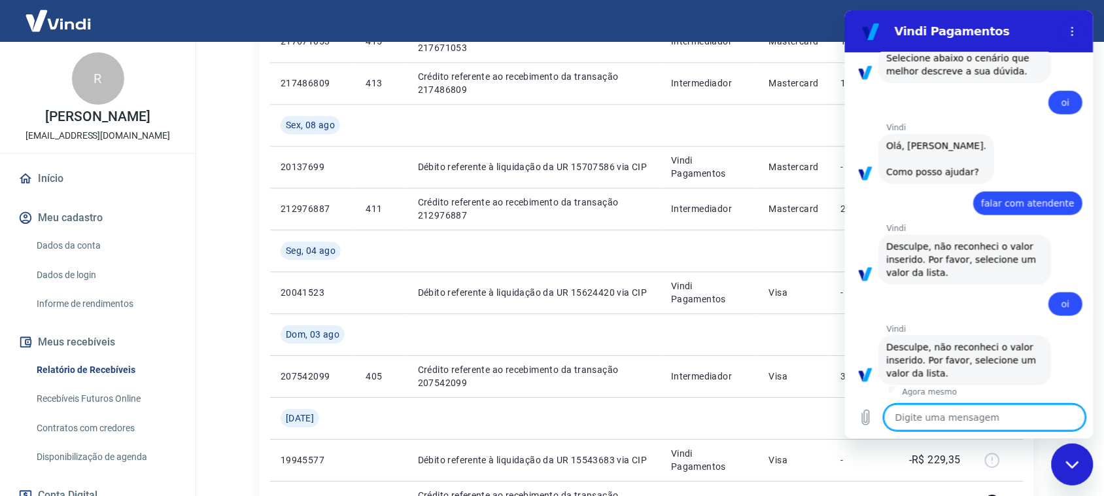
scroll to position [468, 0]
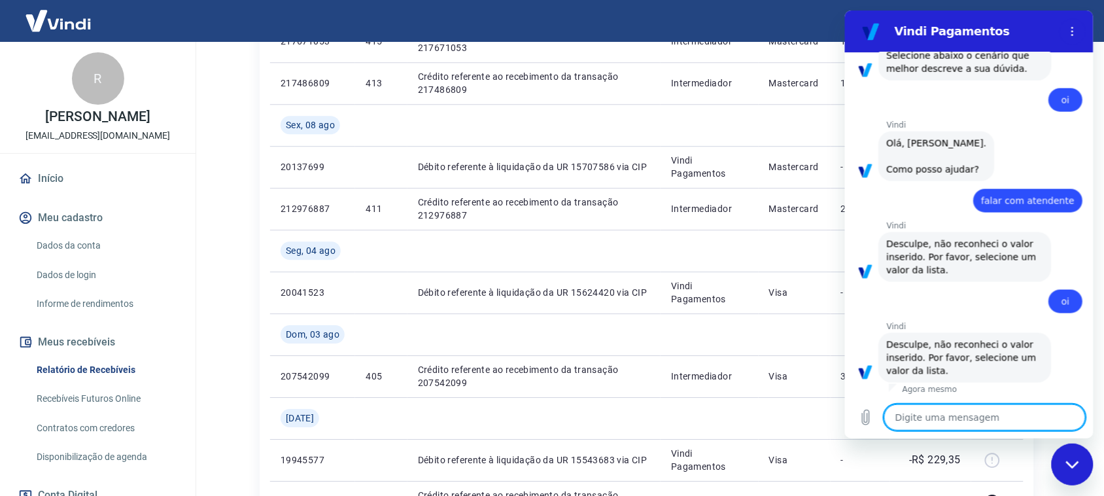
click at [937, 411] on textarea at bounding box center [983, 417] width 201 height 26
click at [958, 152] on span "Olá, Renato José Freiberger. Como posso ajudar?" at bounding box center [936, 156] width 100 height 39
click at [923, 172] on span "Olá, Renato José Freiberger. Como posso ajudar?" at bounding box center [936, 156] width 100 height 39
click at [1014, 198] on span "falar com atendente" at bounding box center [1028, 200] width 94 height 13
click at [986, 156] on span "Olá, Renato José Freiberger. Como posso ajudar?" at bounding box center [936, 156] width 100 height 39
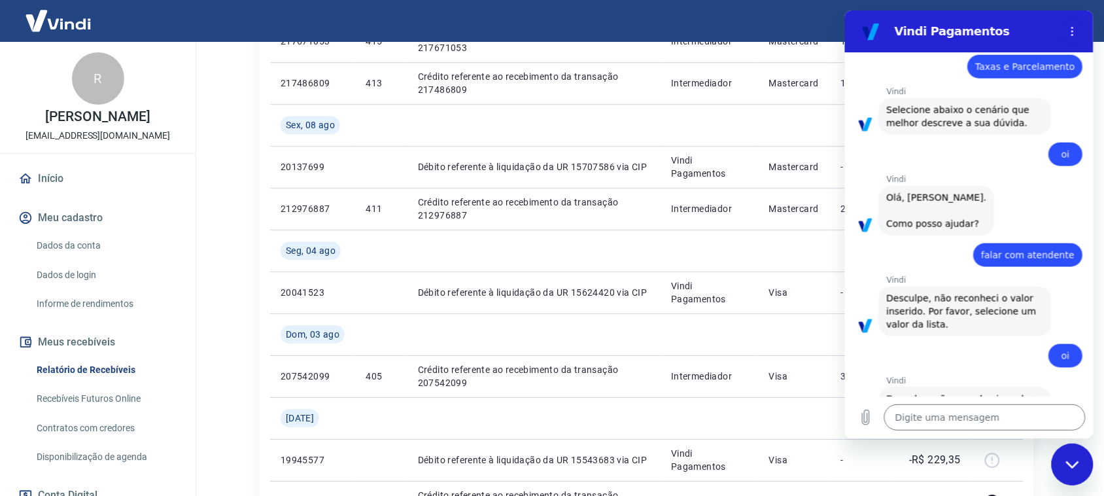
scroll to position [304, 0]
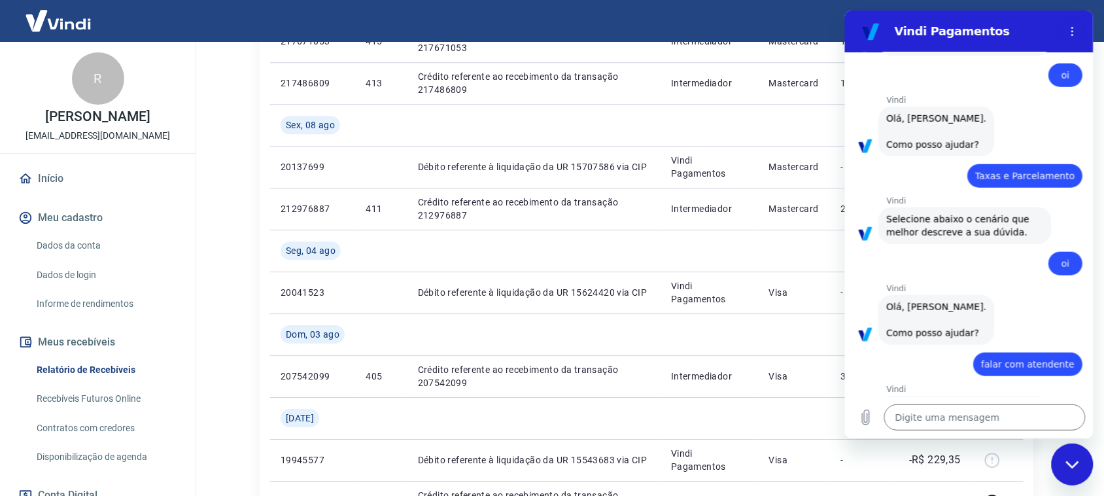
click at [948, 238] on span "Selecione abaixo o cenário que melhor descreve a sua dúvida." at bounding box center [964, 226] width 157 height 26
click at [951, 233] on span "Selecione abaixo o cenário que melhor descreve a sua dúvida." at bounding box center [964, 226] width 157 height 26
click at [968, 228] on span "Selecione abaixo o cenário que melhor descreve a sua dúvida." at bounding box center [964, 226] width 157 height 26
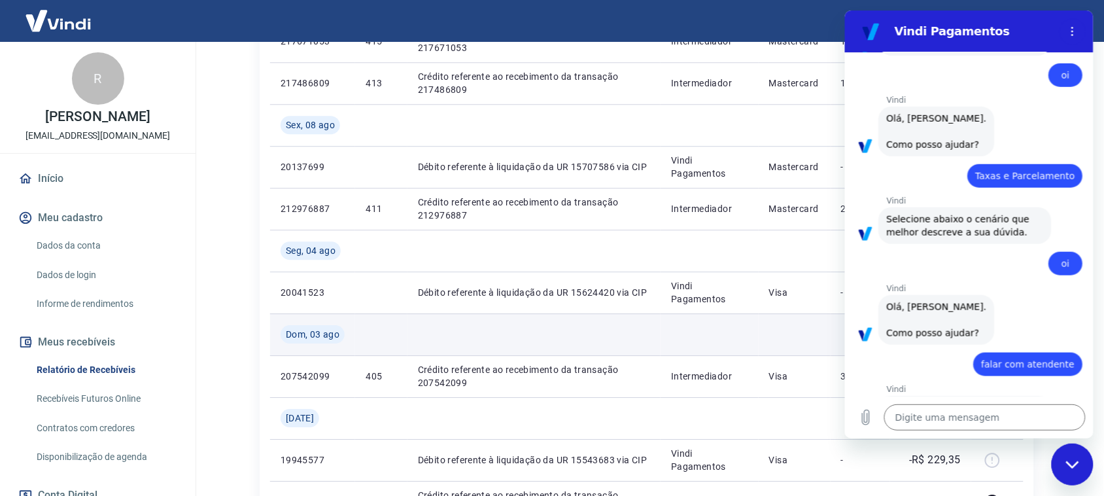
click at [813, 335] on td at bounding box center [795, 334] width 72 height 42
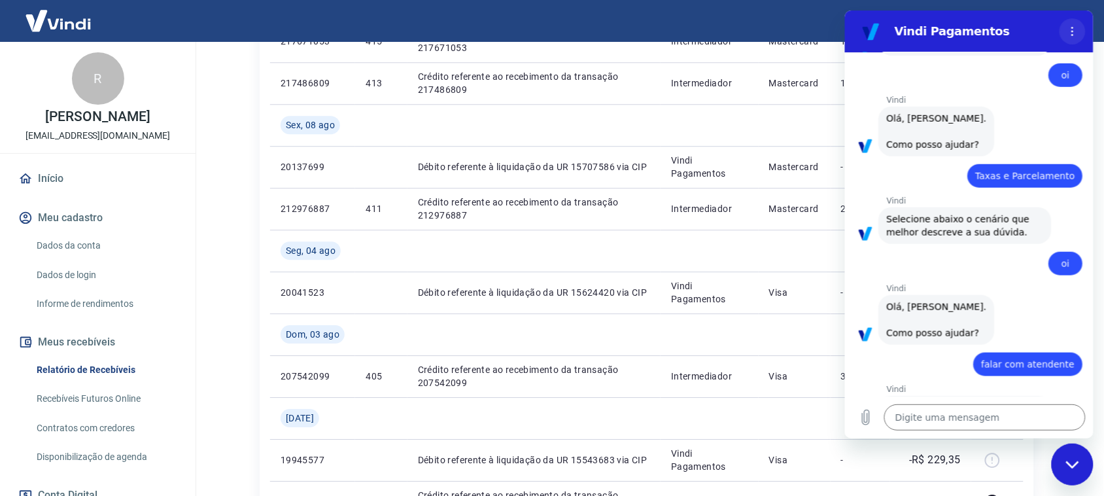
click at [1065, 25] on button "Menu de opções" at bounding box center [1072, 31] width 26 height 26
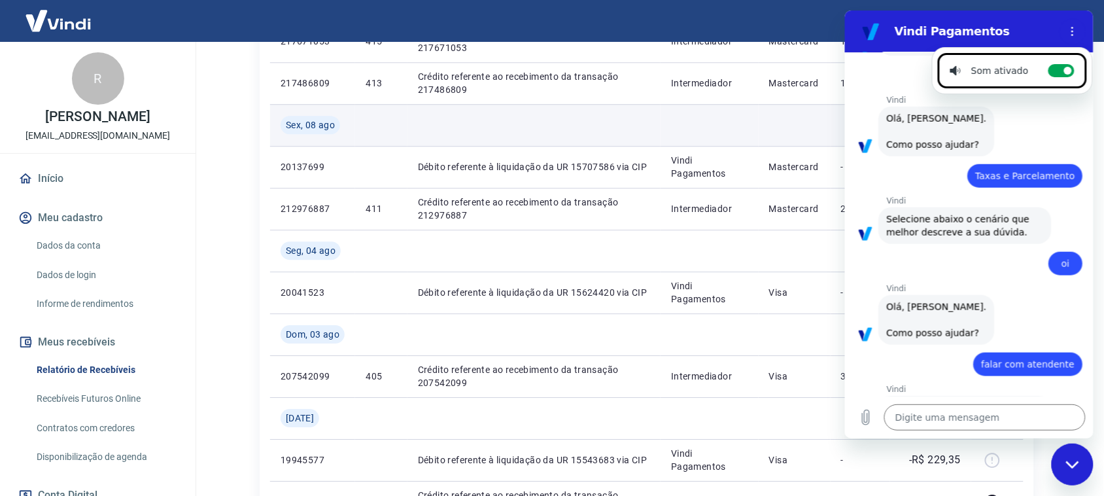
click at [744, 126] on td at bounding box center [709, 125] width 98 height 42
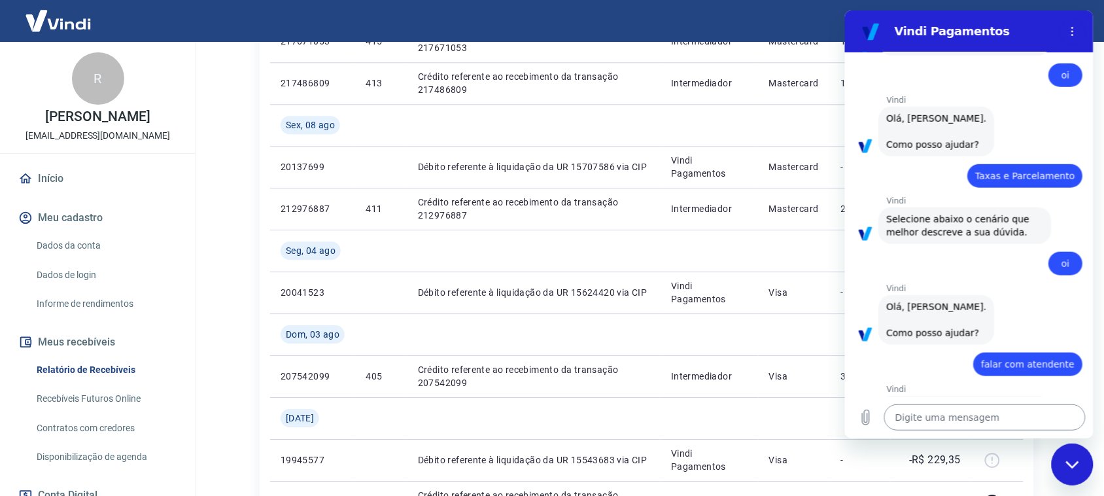
click at [991, 428] on textarea at bounding box center [983, 417] width 201 height 26
type textarea "o"
type textarea "x"
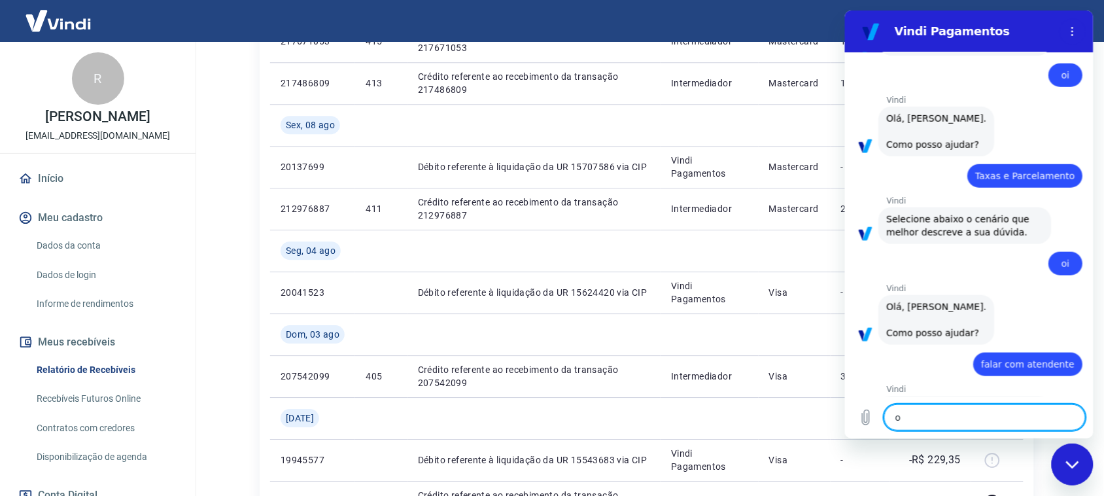
type textarea "oi"
type textarea "x"
click at [948, 414] on textarea at bounding box center [983, 417] width 201 height 26
type textarea "o"
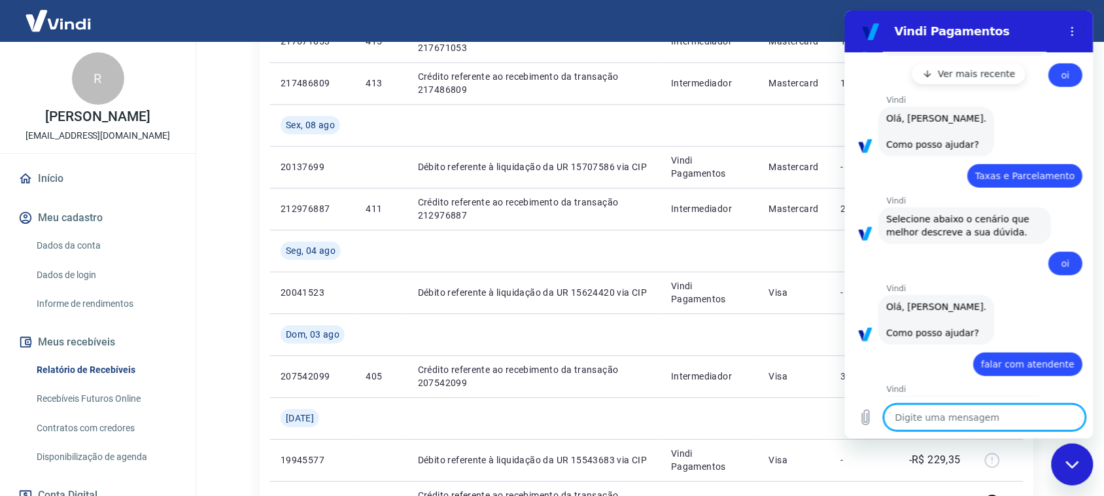
type textarea "x"
type textarea "oi"
type textarea "x"
type textarea "oi"
click at [987, 426] on textarea "oi" at bounding box center [983, 417] width 201 height 26
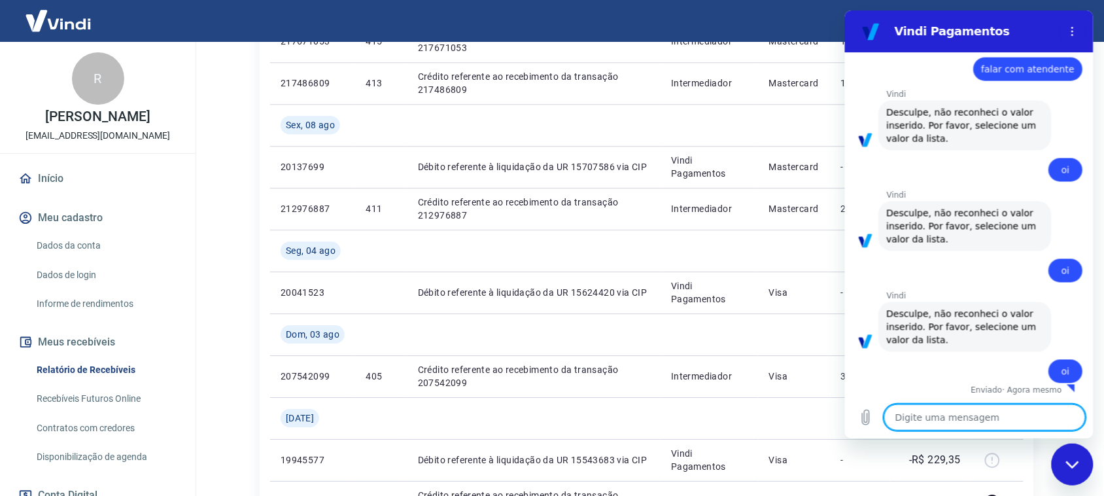
type textarea "x"
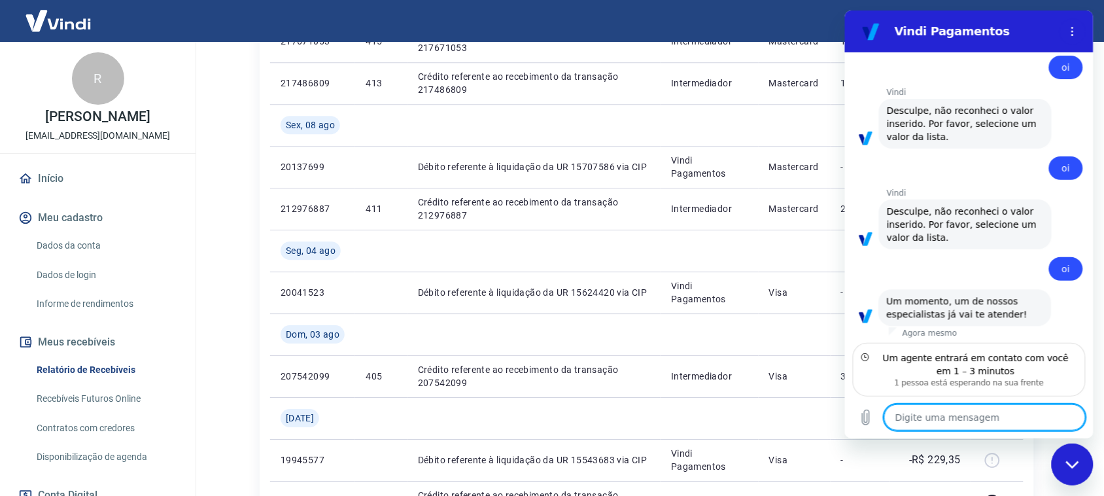
scroll to position [704, 0]
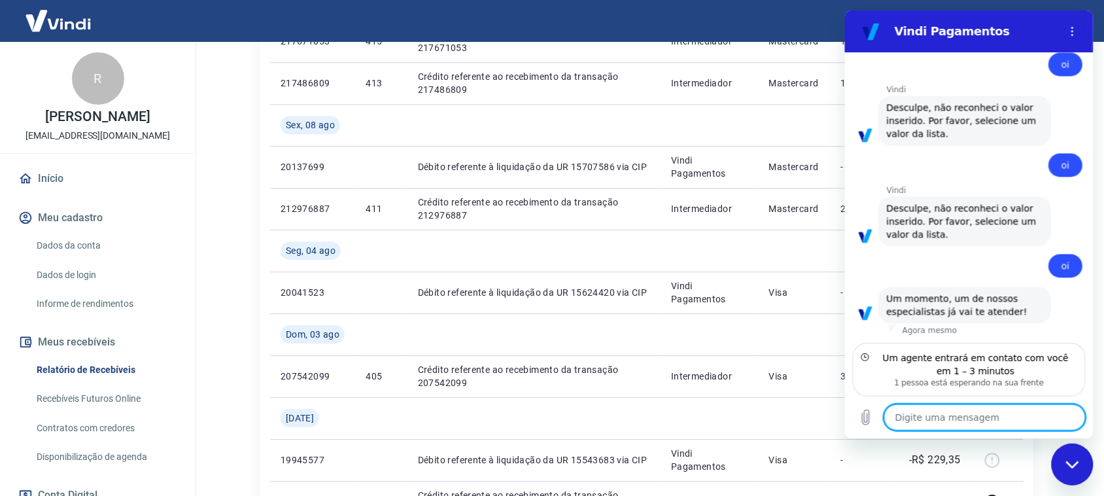
click at [912, 416] on textarea at bounding box center [983, 417] width 201 height 26
type textarea "B"
type textarea "x"
type textarea "Bo"
type textarea "x"
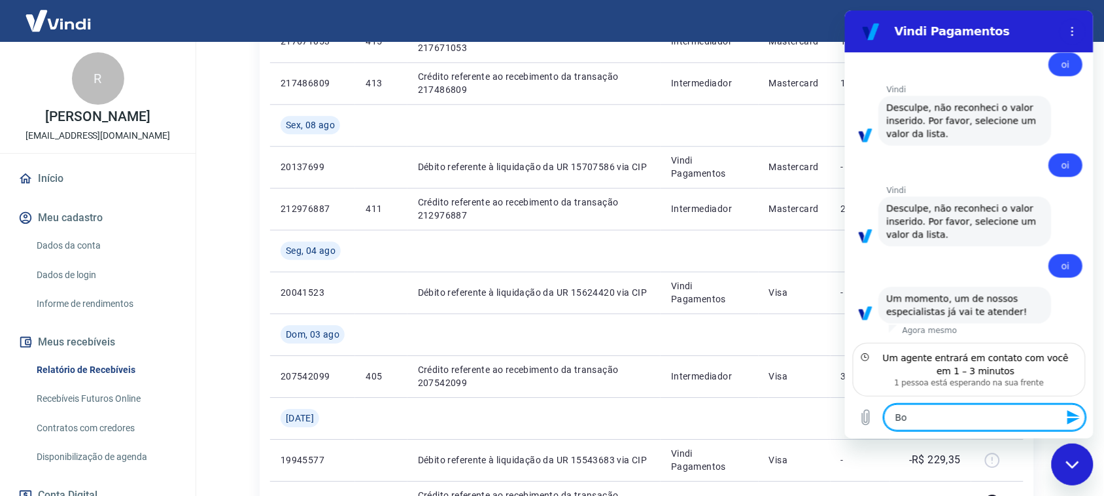
type textarea "Boa"
type textarea "x"
type textarea "Boa"
type textarea "x"
type textarea "Boa t"
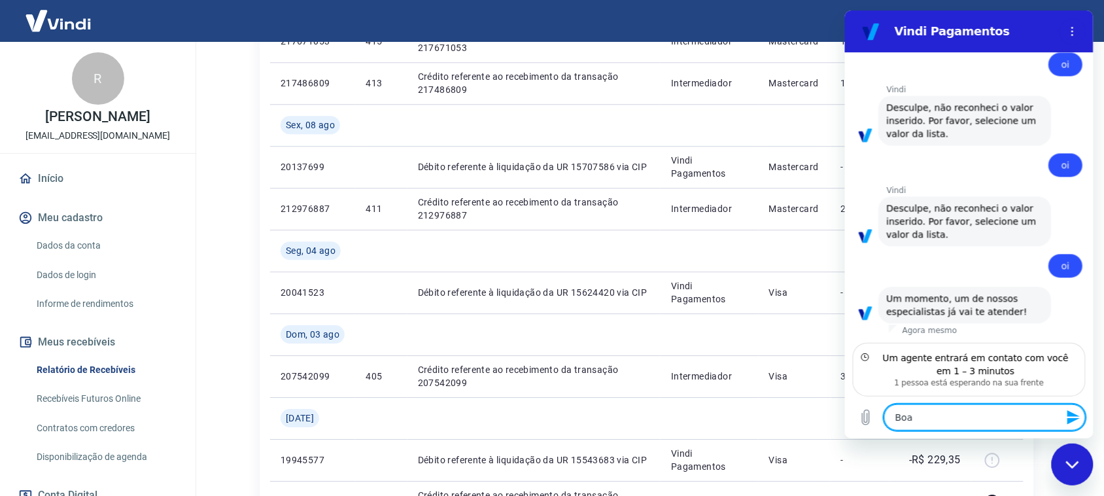
type textarea "x"
type textarea "Boa ta"
type textarea "x"
type textarea "Boa tar"
type textarea "x"
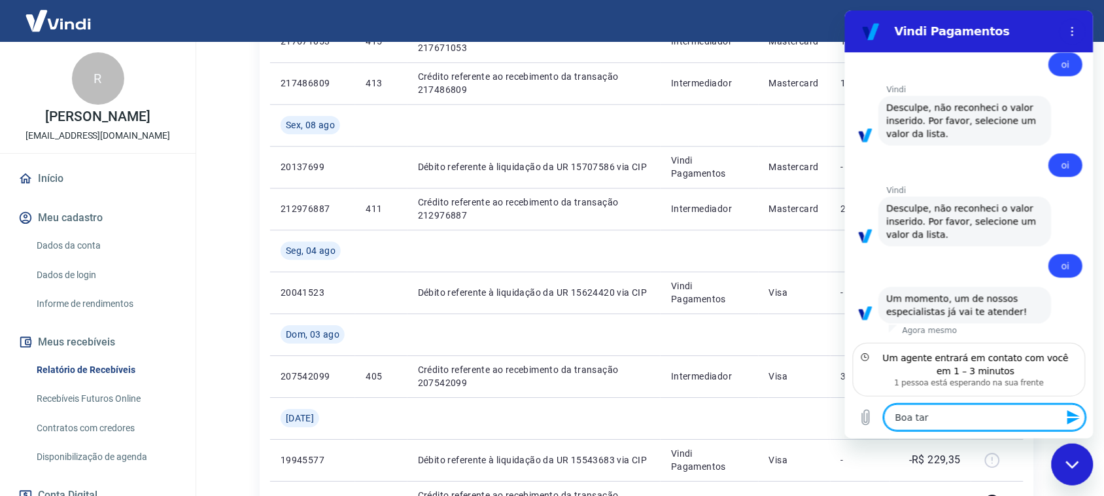
type textarea "Boa tard"
type textarea "x"
type textarea "Boa tarde"
type textarea "x"
type textarea "Boa tarde,"
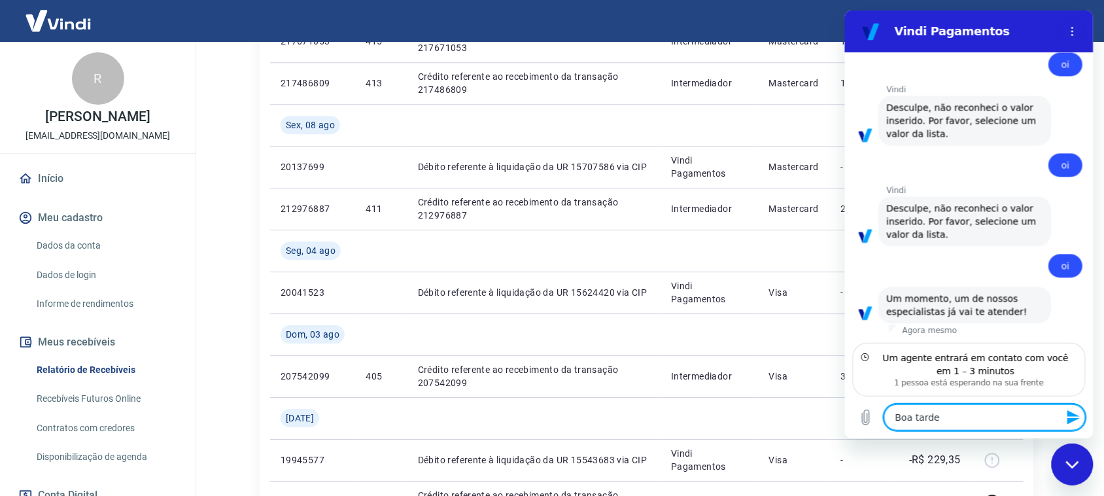
type textarea "x"
type textarea "Boa tarde,"
type textarea "x"
type textarea "Boa tarde, n"
type textarea "x"
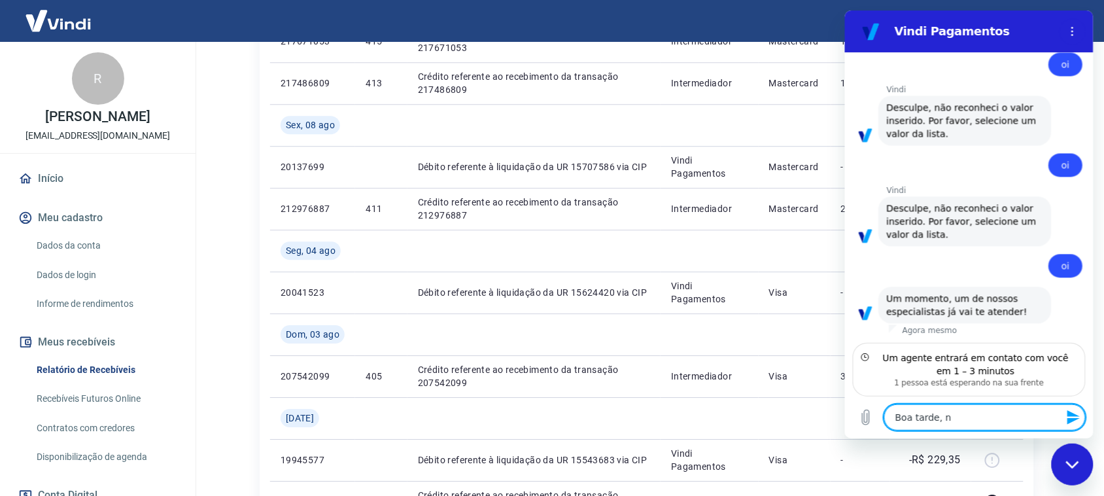
type textarea "Boa tarde, no"
type textarea "x"
type textarea "Boa tarde, no"
type textarea "x"
type textarea "Boa tarde, no d"
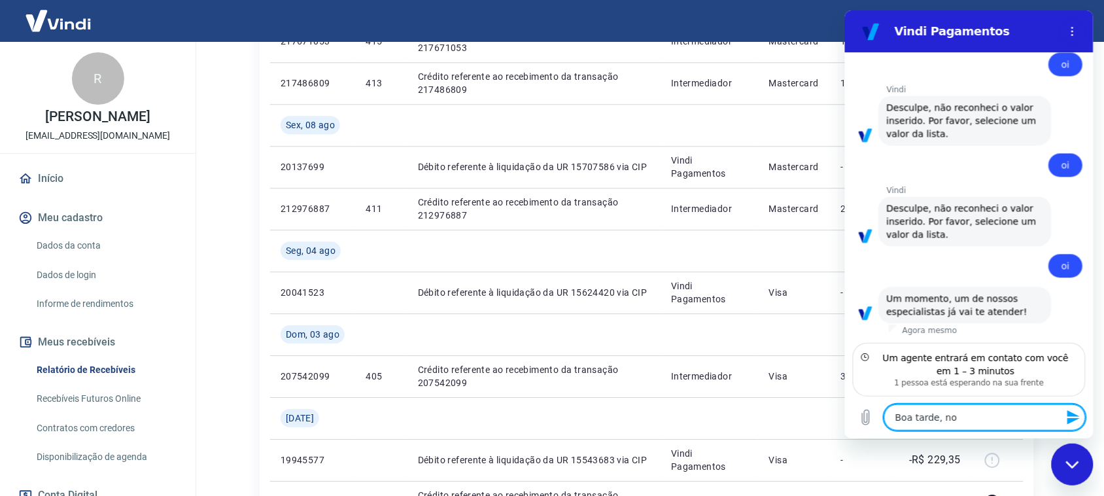
type textarea "x"
type textarea "Boa tarde, no di"
type textarea "x"
type textarea "Boa tarde, no dia"
type textarea "x"
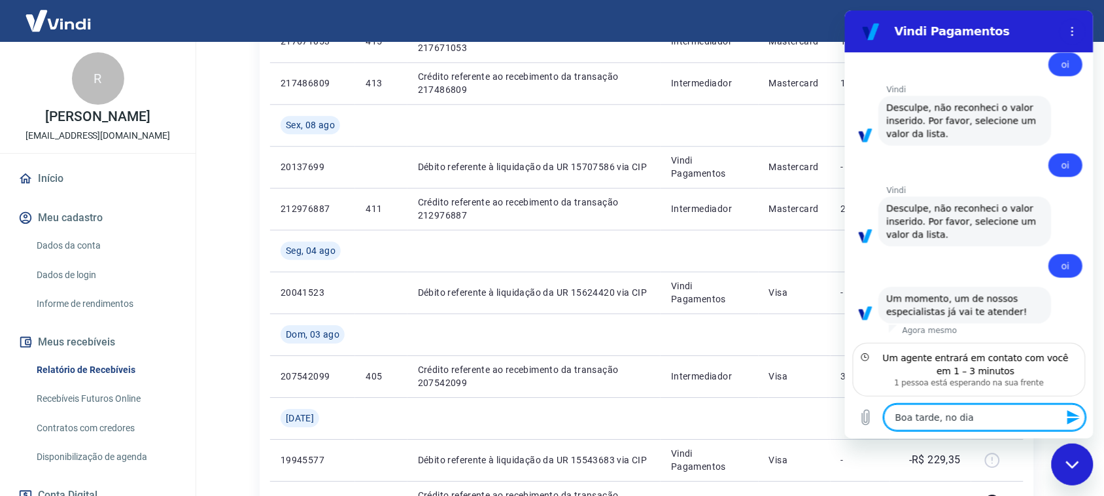
type textarea "Boa tarde, no dia"
type textarea "x"
type textarea "Boa tarde, no dia 1"
type textarea "x"
type textarea "Boa tarde, no dia 17"
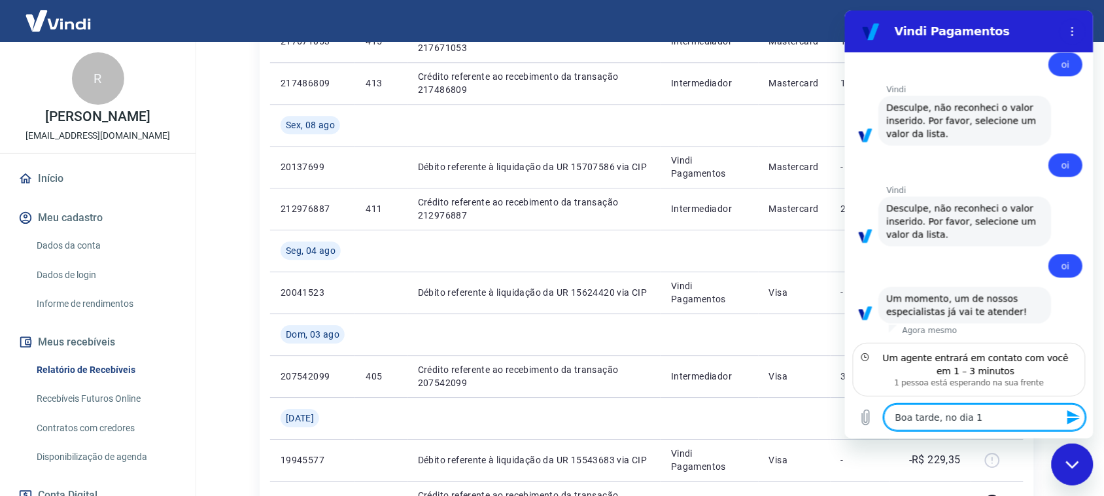
type textarea "x"
type textarea "Boa tarde, no dia 17/"
type textarea "x"
type textarea "Boa tarde, no dia 17/0"
type textarea "x"
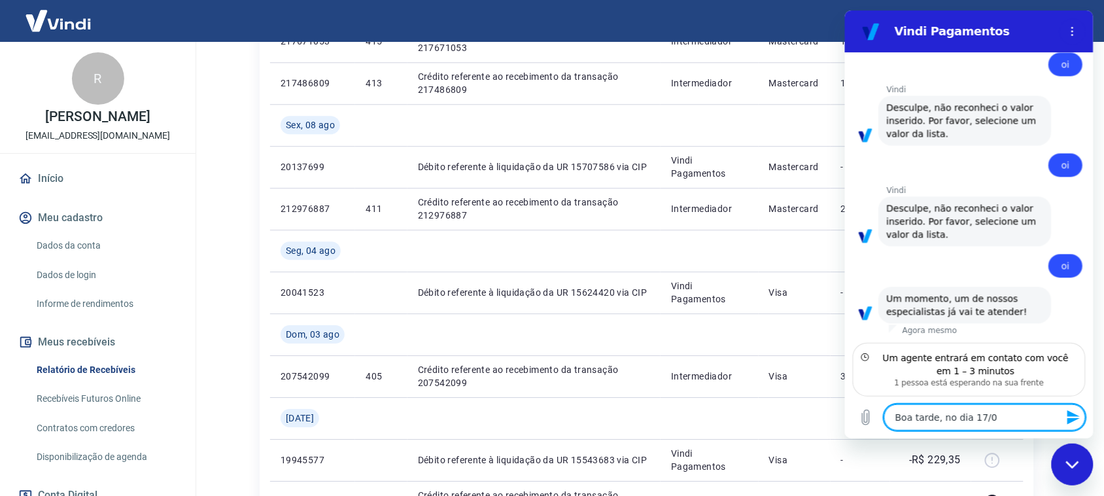
type textarea "Boa tarde, no dia 17/09"
type textarea "x"
type textarea "Boa tarde, no dia 17/09"
type textarea "x"
type textarea "Boa tarde, no dia 17/09 e"
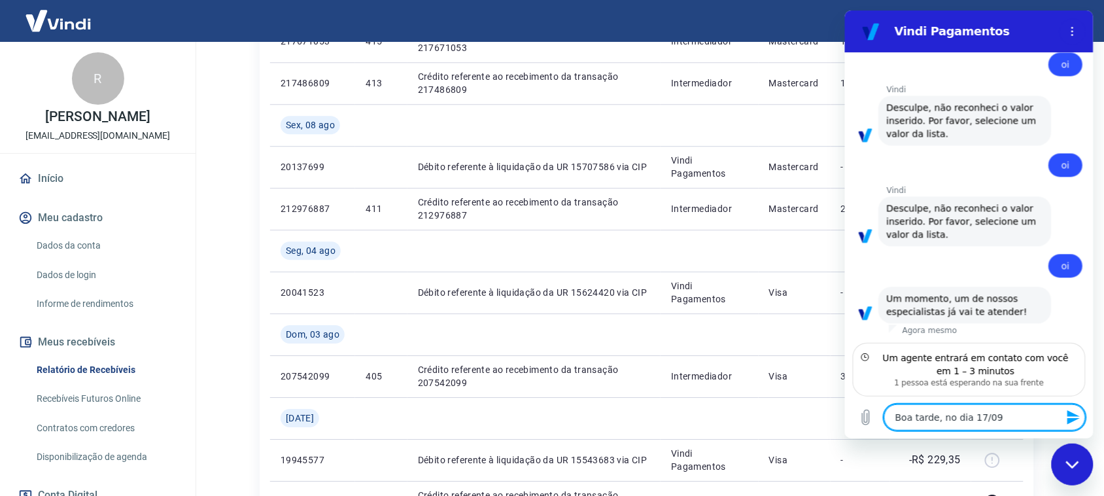
type textarea "x"
type textarea "Boa tarde, no dia 17/09 en"
type textarea "x"
type textarea "Boa tarde, no dia 17/09 ent"
type textarea "x"
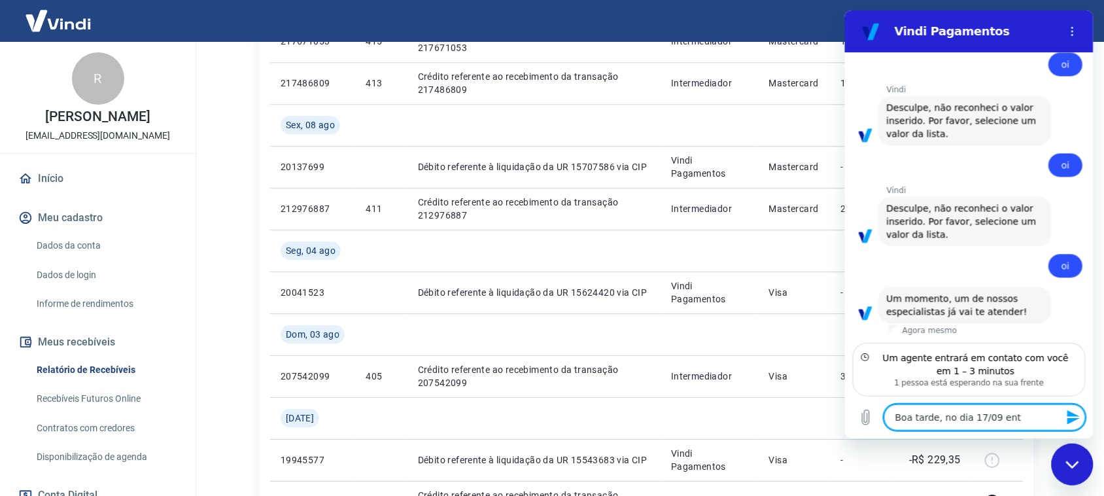
type textarea "Boa tarde, no dia 17/09 entr"
type textarea "x"
type textarea "Boa tarde, no dia 17/09 entra"
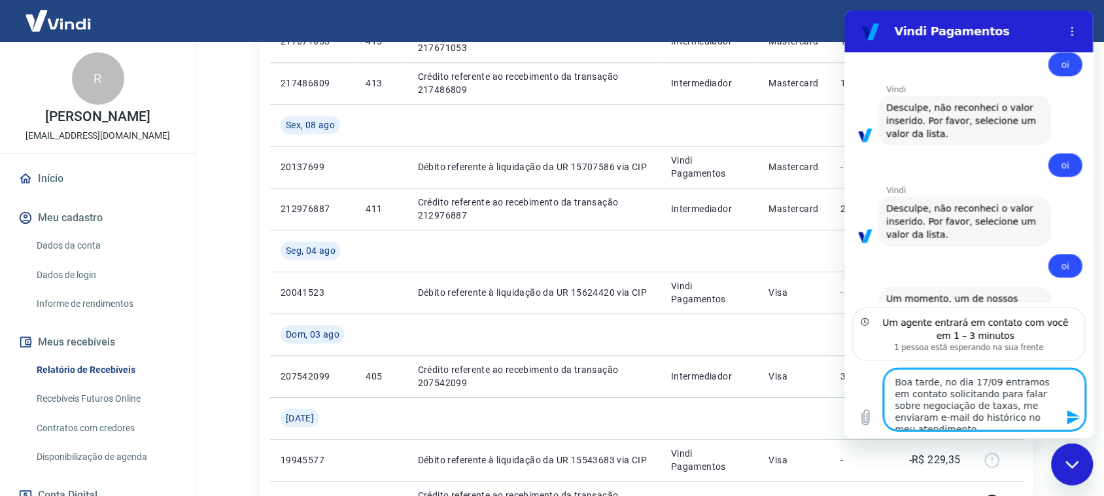
click at [913, 419] on textarea "Boa tarde, no dia 17/09 entramos em contato solicitando para falar sobre negoci…" at bounding box center [983, 399] width 201 height 61
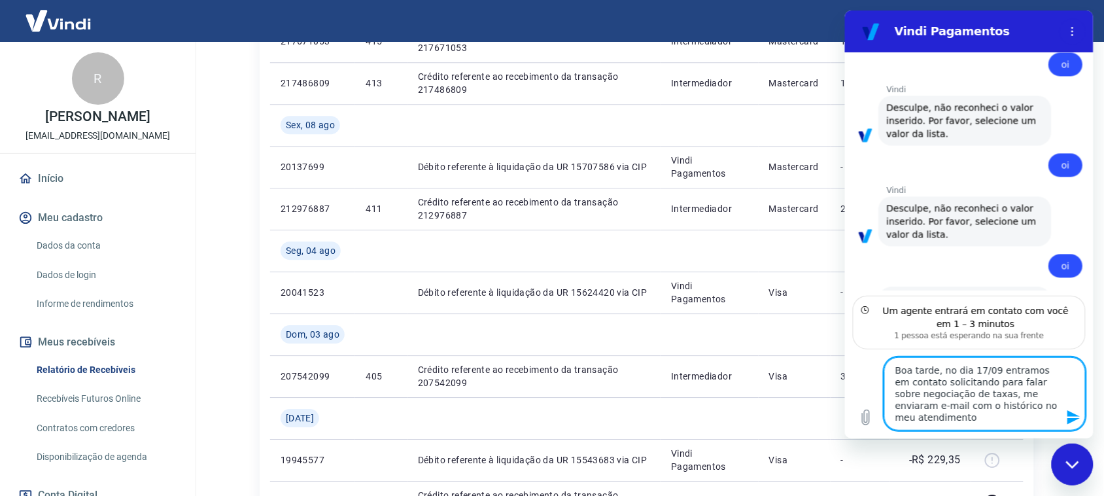
click at [958, 424] on textarea "Boa tarde, no dia 17/09 entramos em contato solicitando para falar sobre negoci…" at bounding box center [983, 393] width 201 height 73
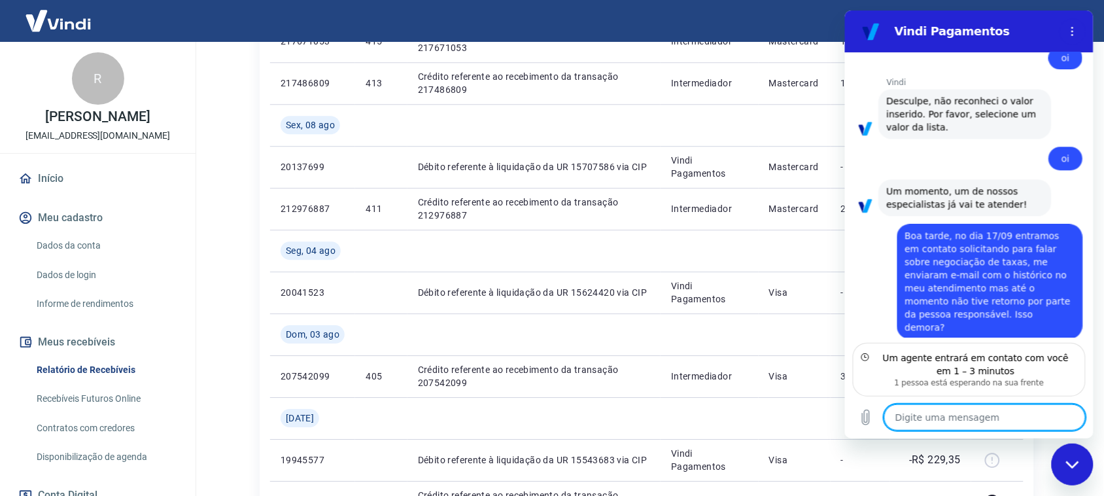
scroll to position [815, 0]
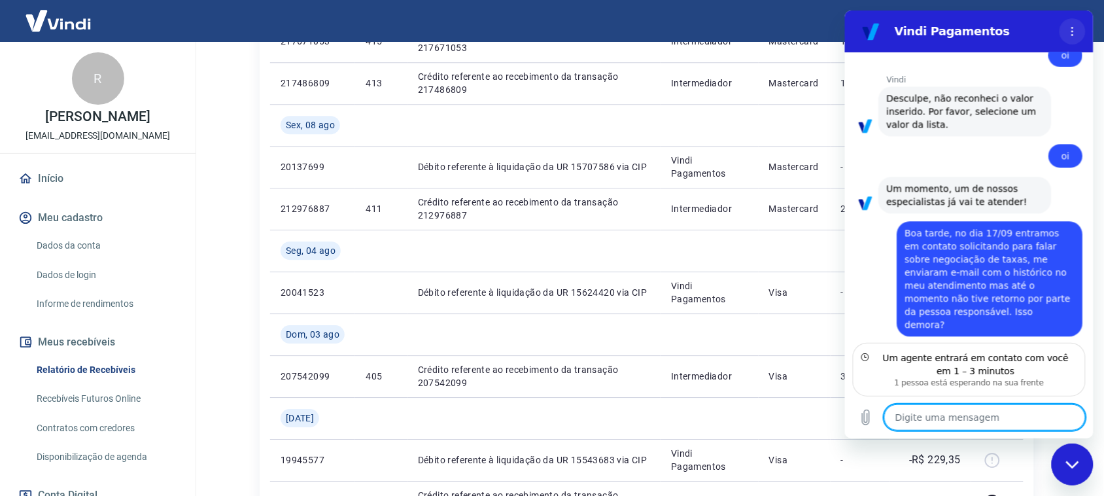
click at [1069, 29] on icon "Menu de opções" at bounding box center [1072, 31] width 10 height 10
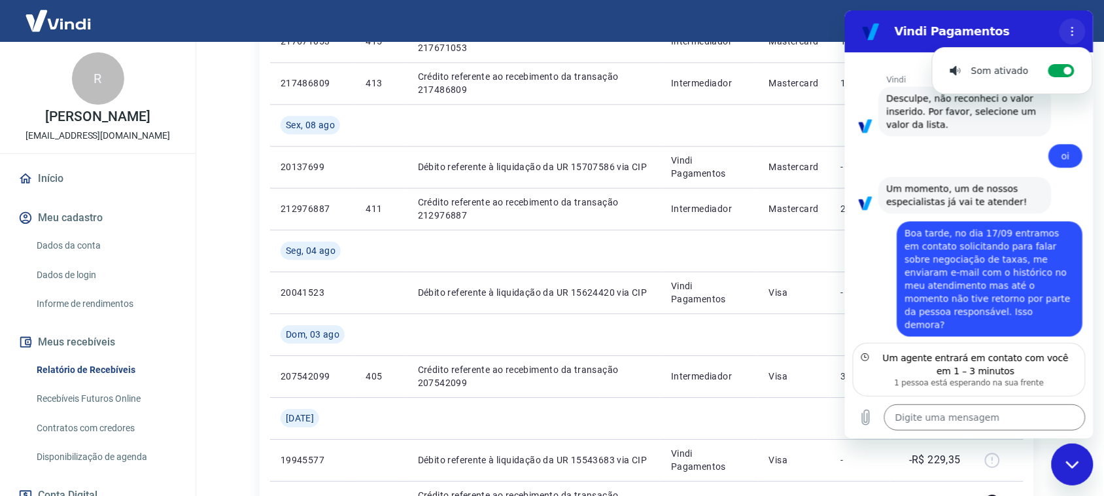
click at [1069, 29] on icon "Menu de opções" at bounding box center [1072, 31] width 10 height 10
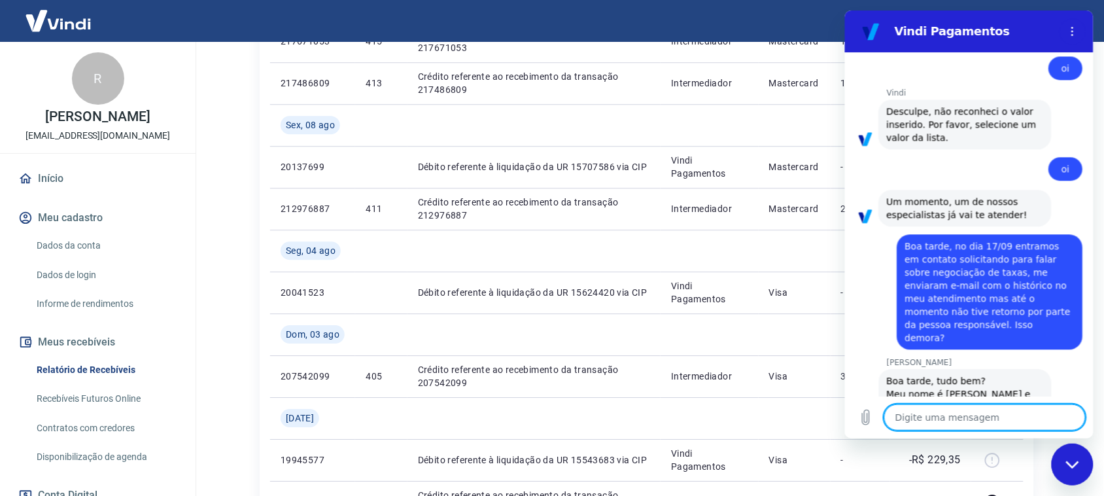
scroll to position [851, 0]
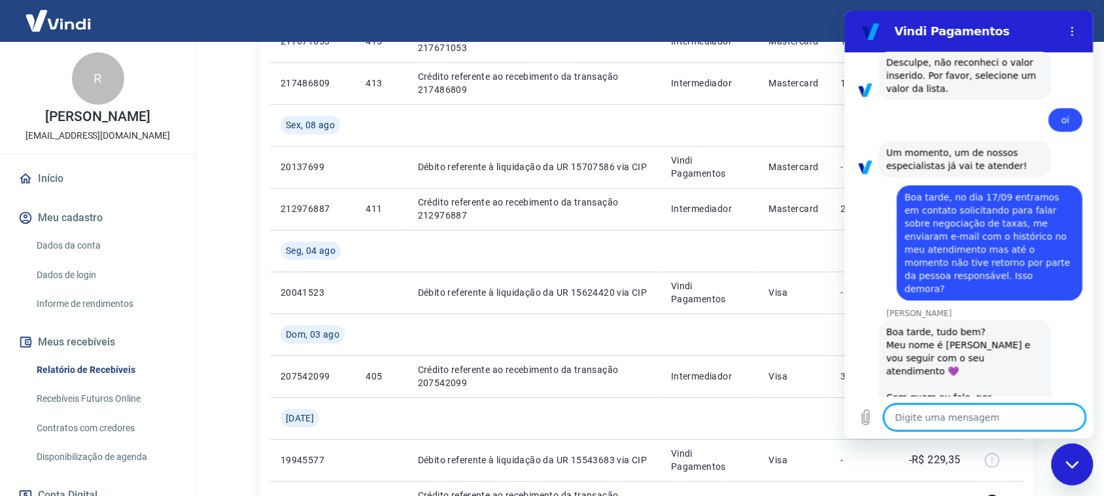
click at [944, 424] on textarea at bounding box center [983, 417] width 201 height 26
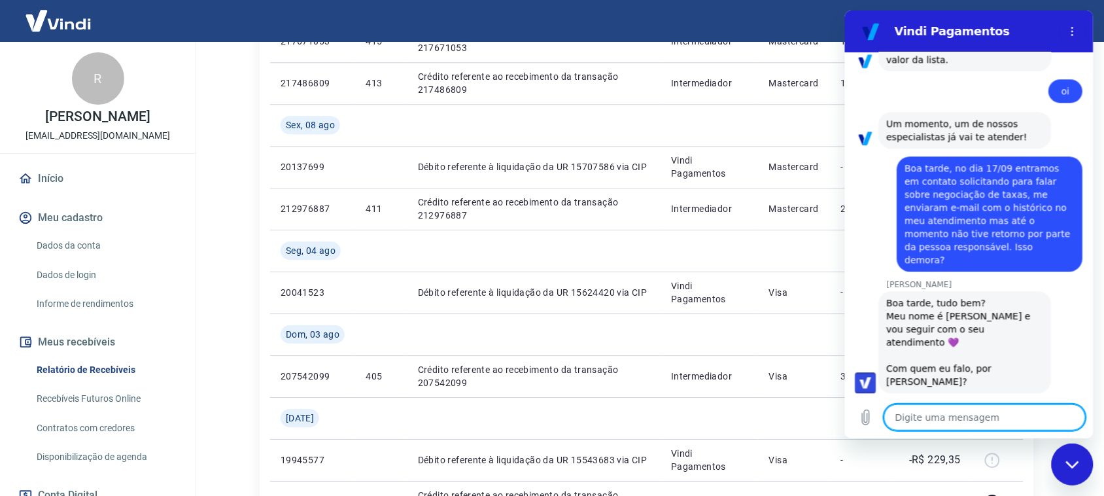
scroll to position [881, 0]
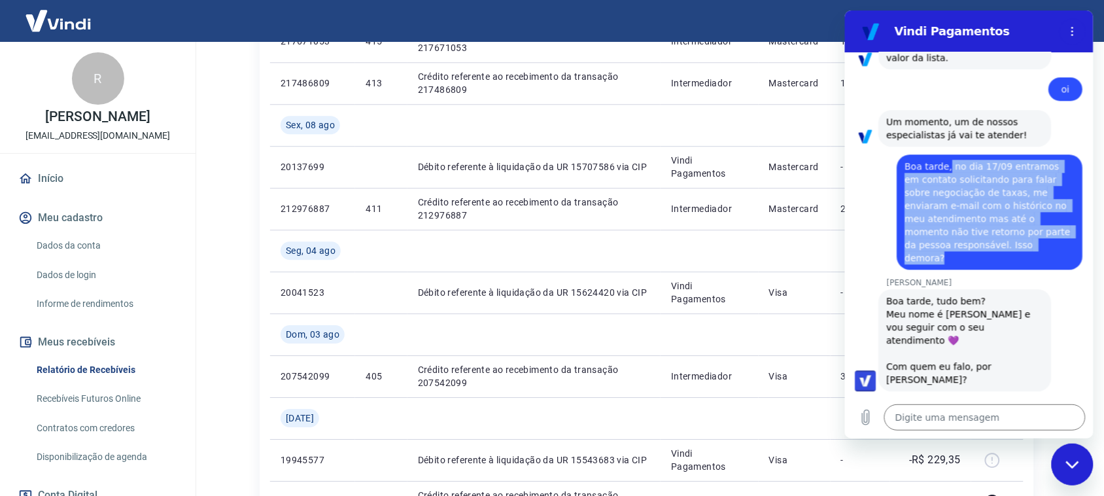
drag, startPoint x: 946, startPoint y: 165, endPoint x: 1016, endPoint y: 247, distance: 107.6
click at [1016, 247] on span "Boa tarde, no dia 17/09 entramos em contato solicitando para falar sobre negoci…" at bounding box center [989, 212] width 170 height 105
copy span "no dia 17/09 entramos em contato solicitando para falar sobre negociação de tax…"
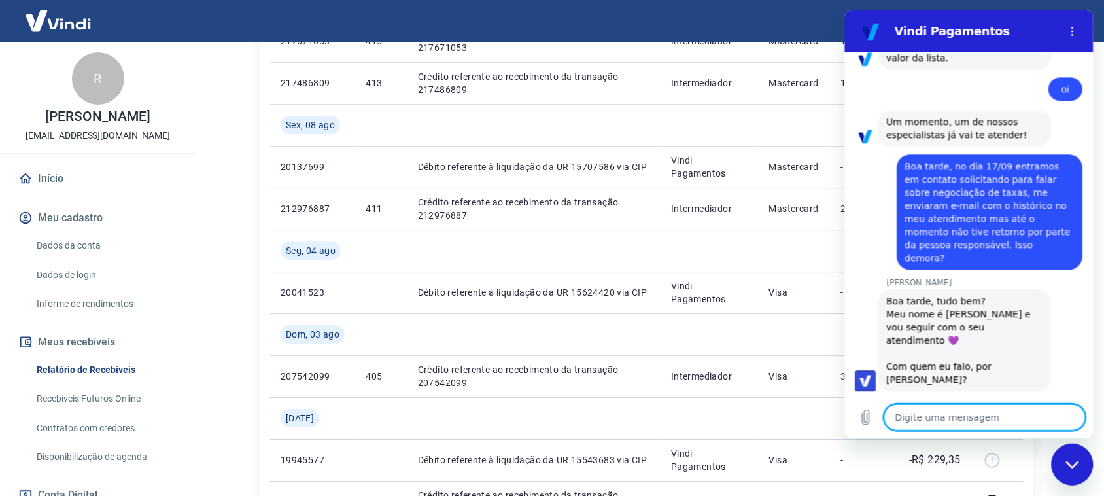
click at [983, 424] on textarea at bounding box center [983, 417] width 201 height 26
paste textarea "no dia 17/09 entramos em contato solicitando para falar sobre negociação de tax…"
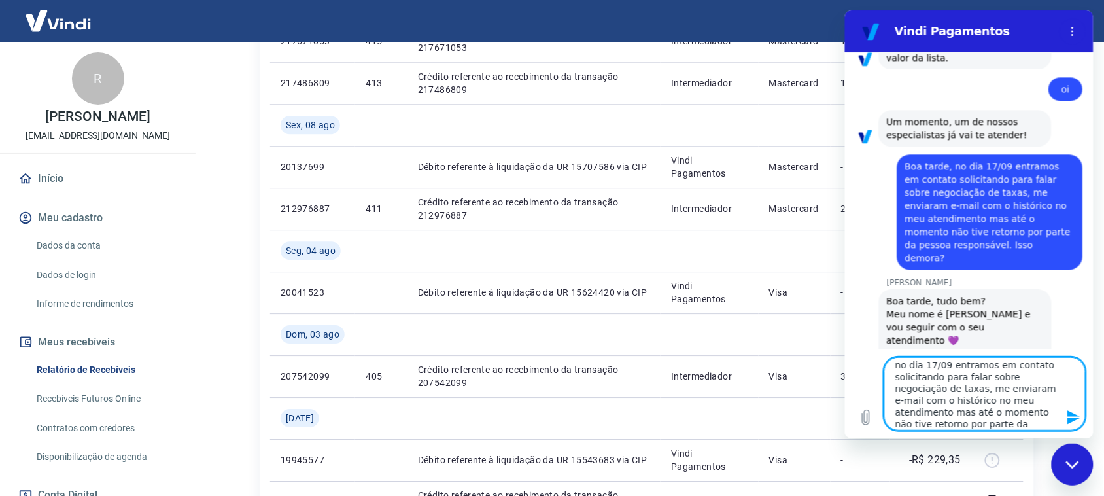
scroll to position [0, 0]
click at [908, 377] on textarea "no dia 17/09 entramos em contato solicitando para falar sobre negociação de tax…" at bounding box center [983, 393] width 201 height 73
click at [921, 364] on textarea "no dia 17/09 entramos em contato solicitando para falar sobre negociação de tax…" at bounding box center [983, 393] width 201 height 73
click at [897, 372] on textarea "no d 17/09 entramos em contato solicitando para falar sobre negociação de taxas…" at bounding box center [983, 393] width 201 height 73
click at [934, 398] on textarea "Em 17/09 entramos em contato solicitando para falar sobre negociação de taxas, …" at bounding box center [983, 393] width 201 height 73
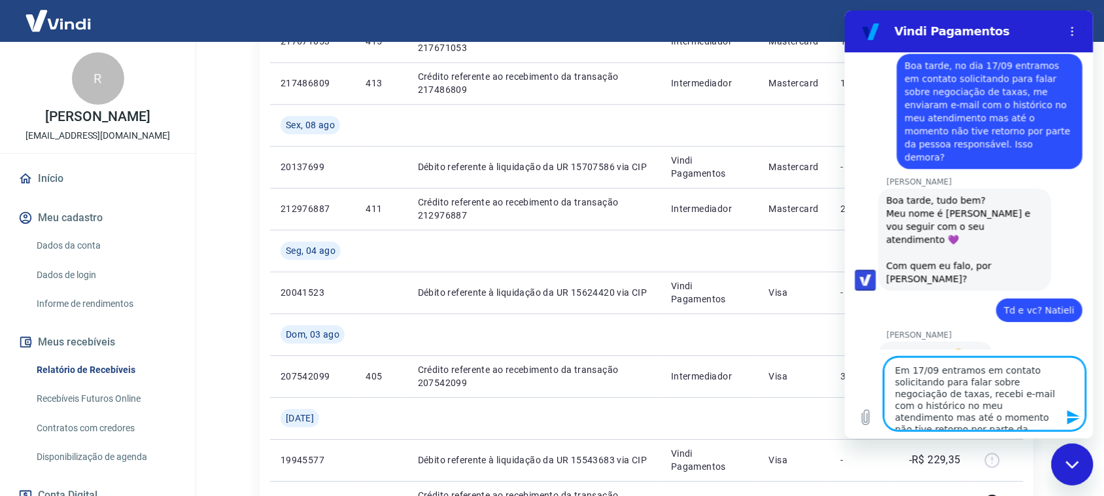
scroll to position [985, 0]
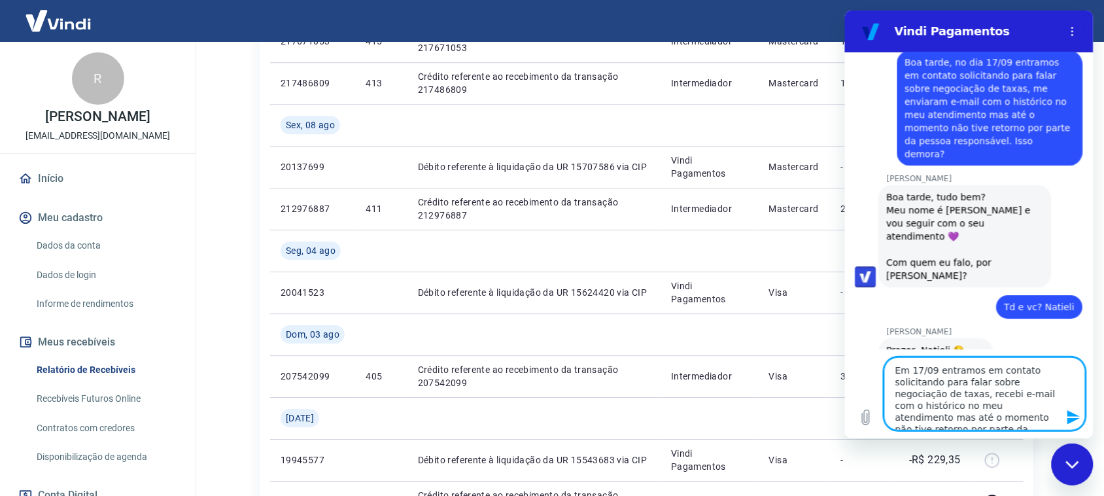
drag, startPoint x: 1091, startPoint y: 313, endPoint x: 1940, endPoint y: 351, distance: 849.7
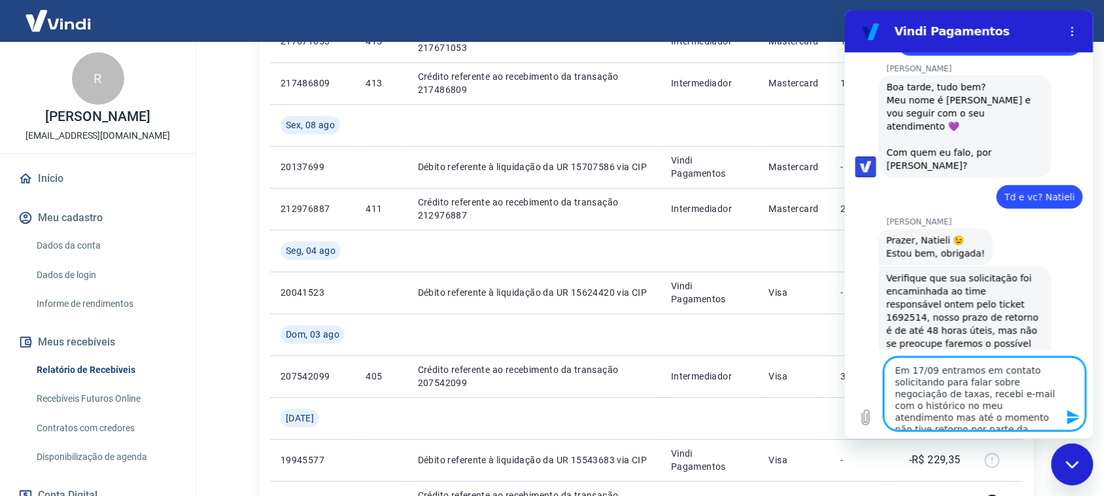
scroll to position [11, 0]
drag, startPoint x: 893, startPoint y: 371, endPoint x: 1132, endPoint y: 515, distance: 278.7
click at [1093, 438] on html "Vindi Pagamentos 13:38 diz: Boa tarde Enviado · 13:38 Vindi Vindi diz: Olá, Ren…" at bounding box center [968, 224] width 248 height 428
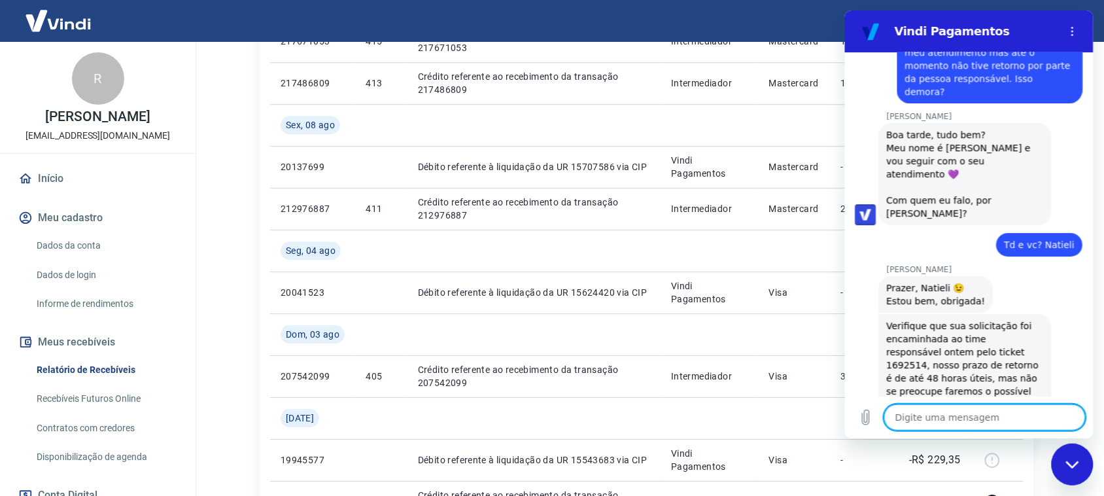
scroll to position [1079, 0]
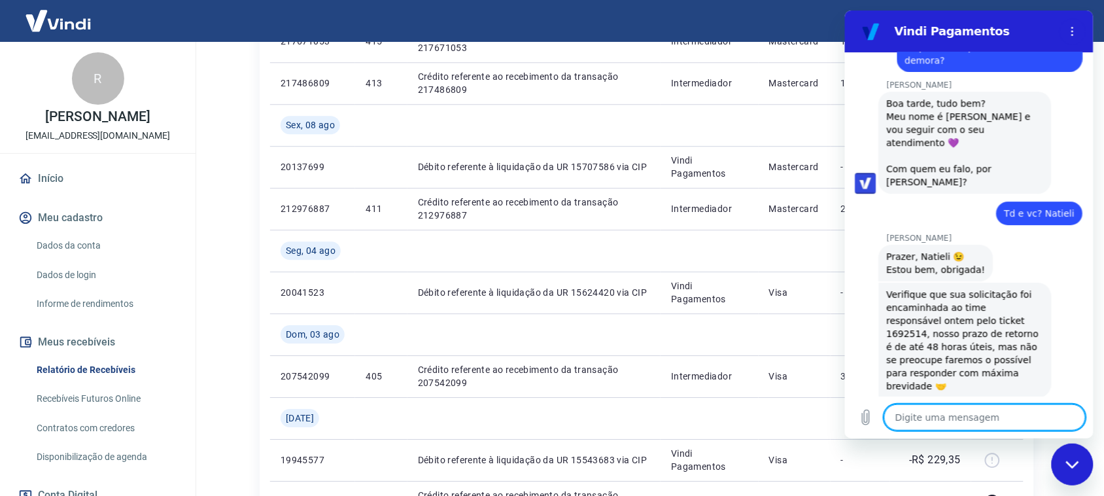
click at [944, 420] on textarea at bounding box center [983, 417] width 201 height 26
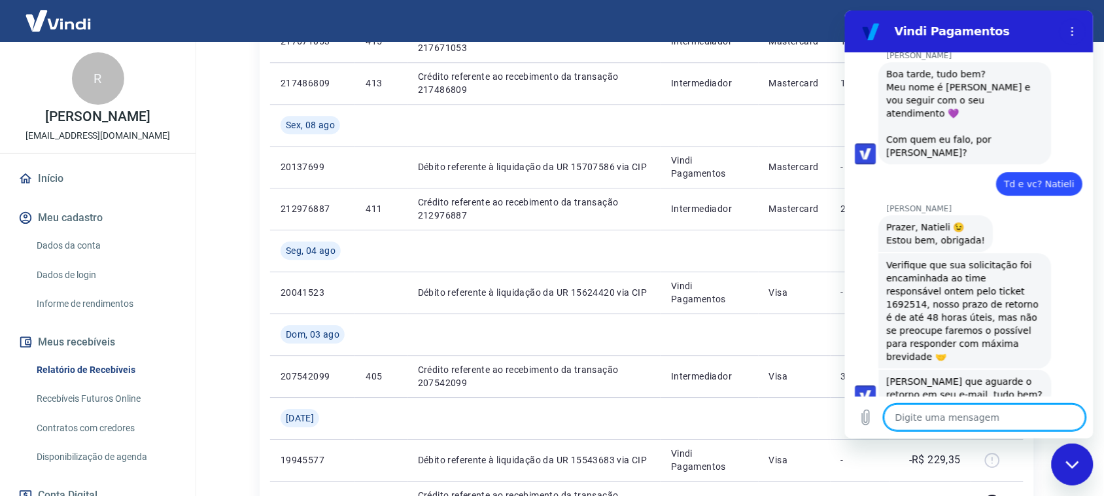
scroll to position [1110, 0]
